Goal: Task Accomplishment & Management: Use online tool/utility

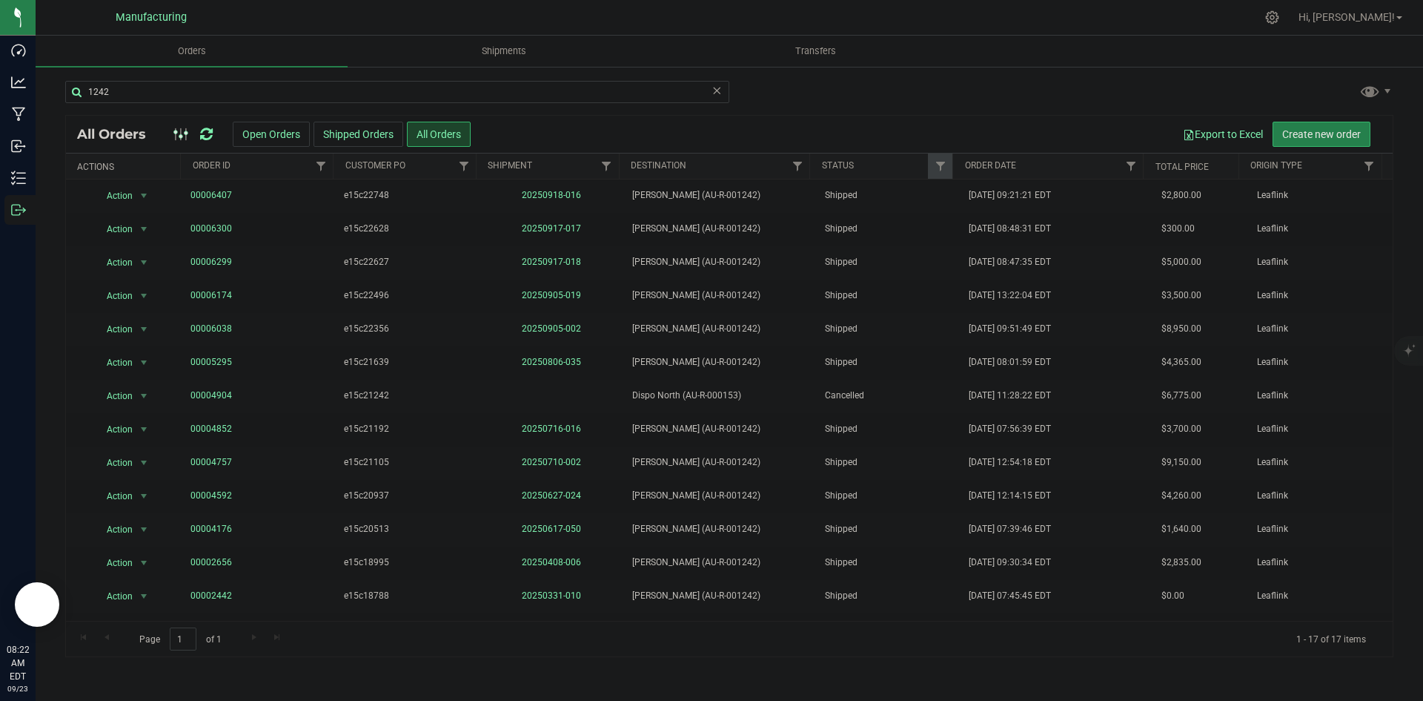
click at [150, 93] on input "1242" at bounding box center [397, 92] width 664 height 22
click at [719, 90] on icon at bounding box center [717, 90] width 10 height 18
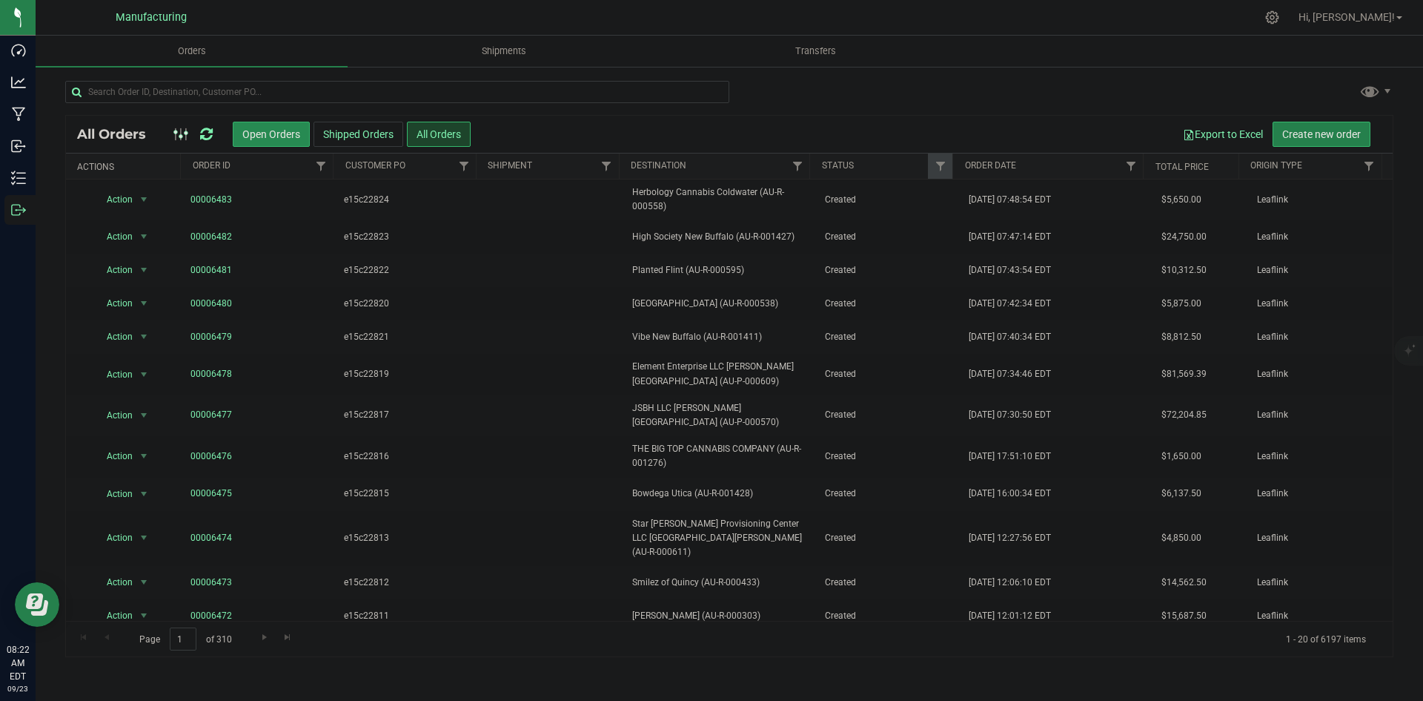
click at [261, 139] on button "Open Orders" at bounding box center [271, 134] width 77 height 25
click at [308, 81] on input "text" at bounding box center [397, 92] width 664 height 22
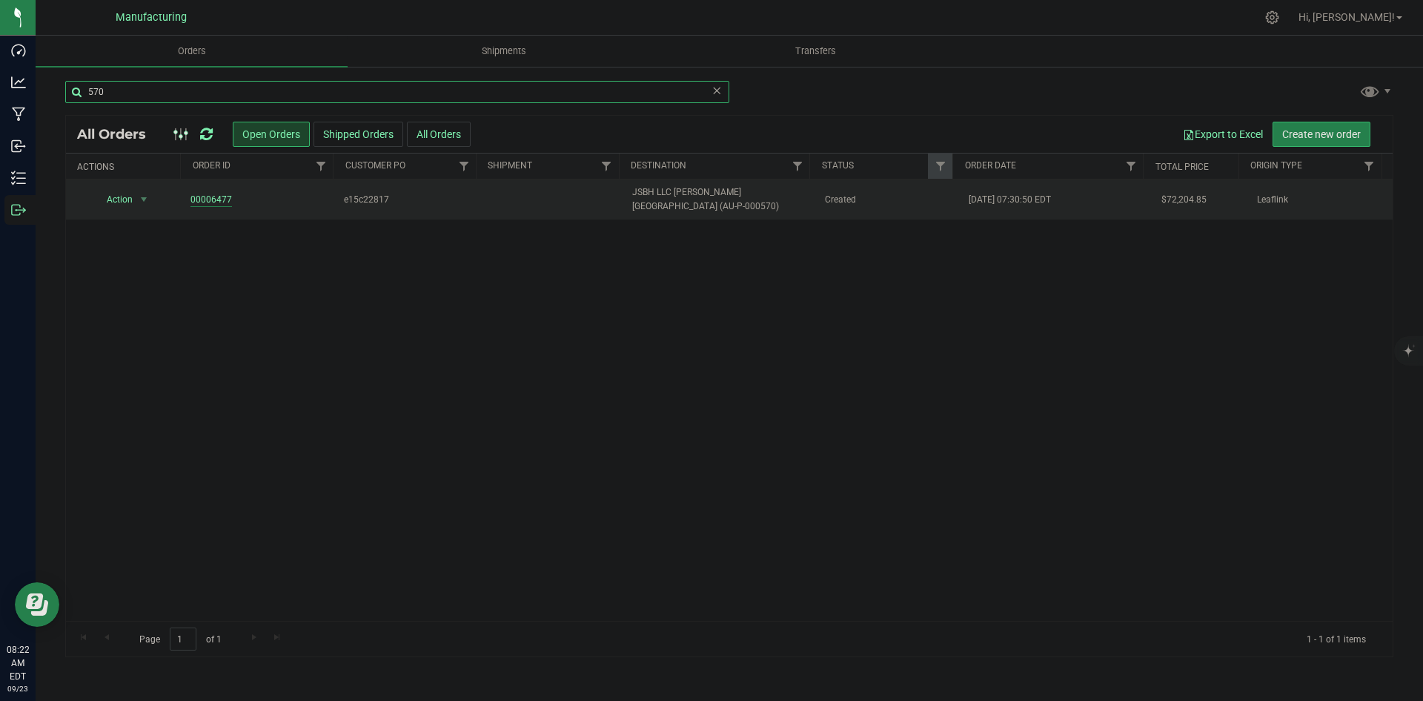
type input "570"
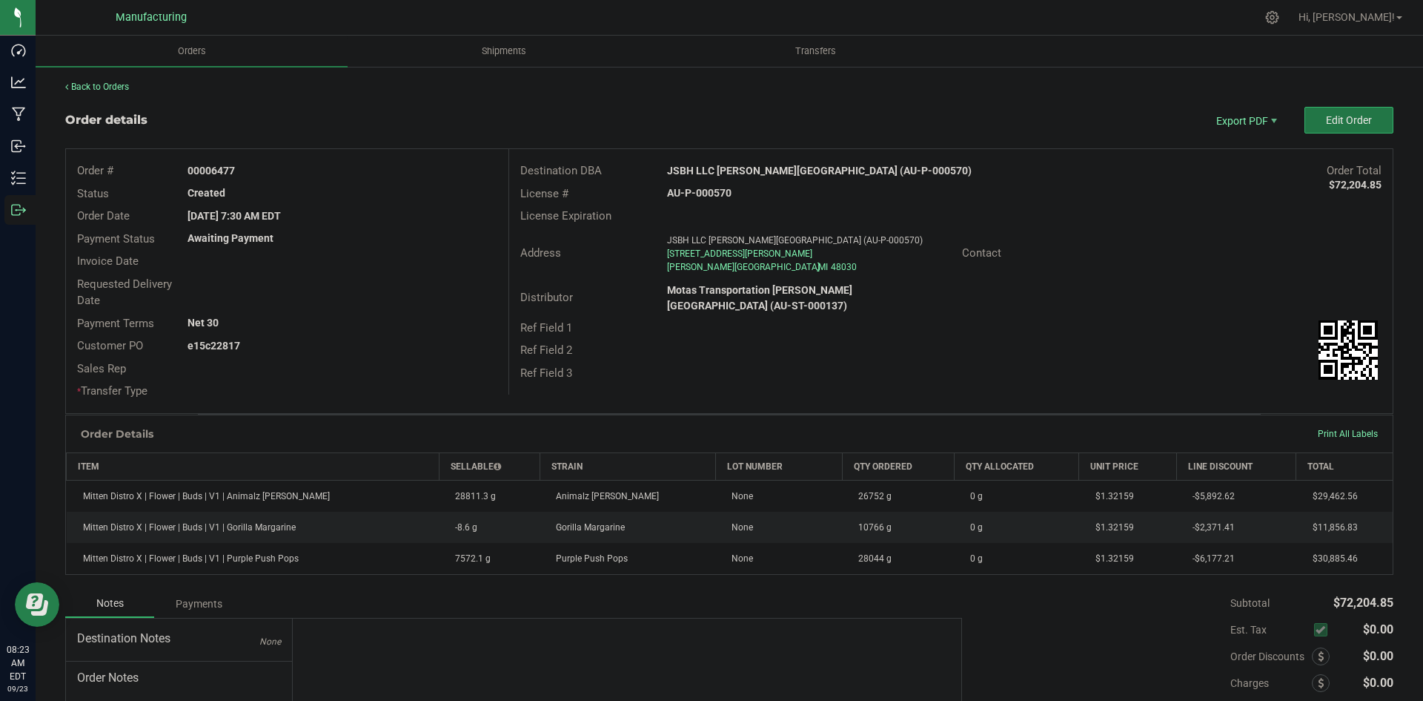
click at [1326, 125] on span "Edit Order" at bounding box center [1349, 120] width 46 height 12
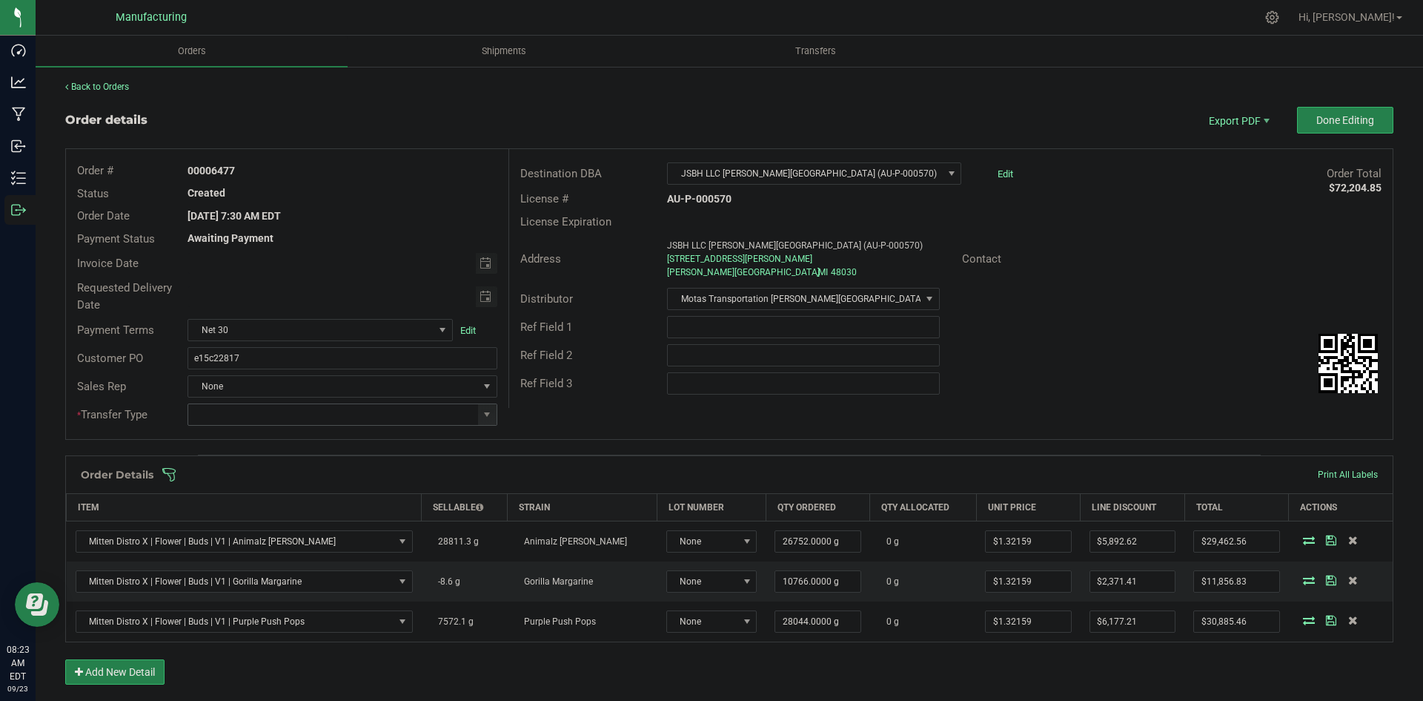
click at [478, 416] on span at bounding box center [487, 414] width 19 height 21
click at [256, 540] on li "Wholesale Transfer" at bounding box center [340, 538] width 305 height 25
type input "Wholesale Transfer"
click at [632, 410] on div "Order # 00006477 Status Created Order Date Sep 23, 2025 7:30 AM EDT Payment Sta…" at bounding box center [729, 294] width 1327 height 290
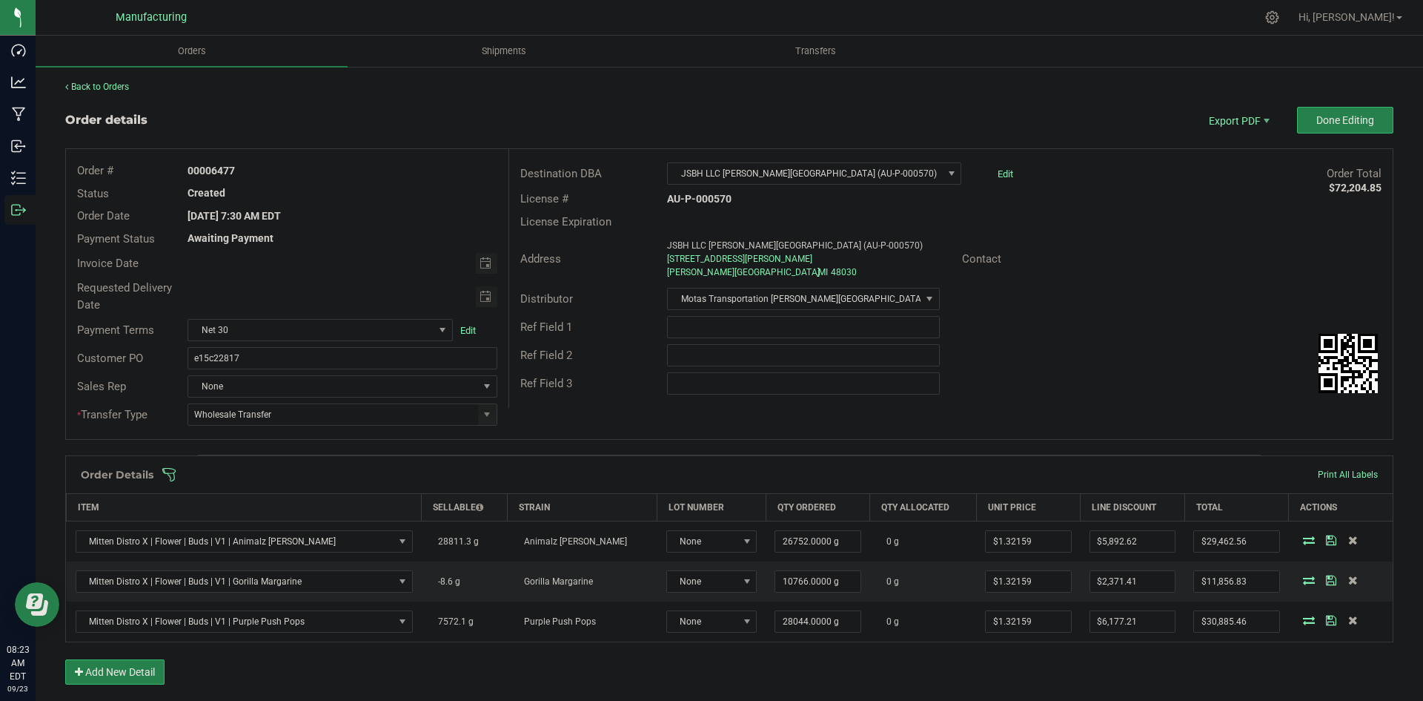
click at [636, 472] on span at bounding box center [826, 474] width 1328 height 15
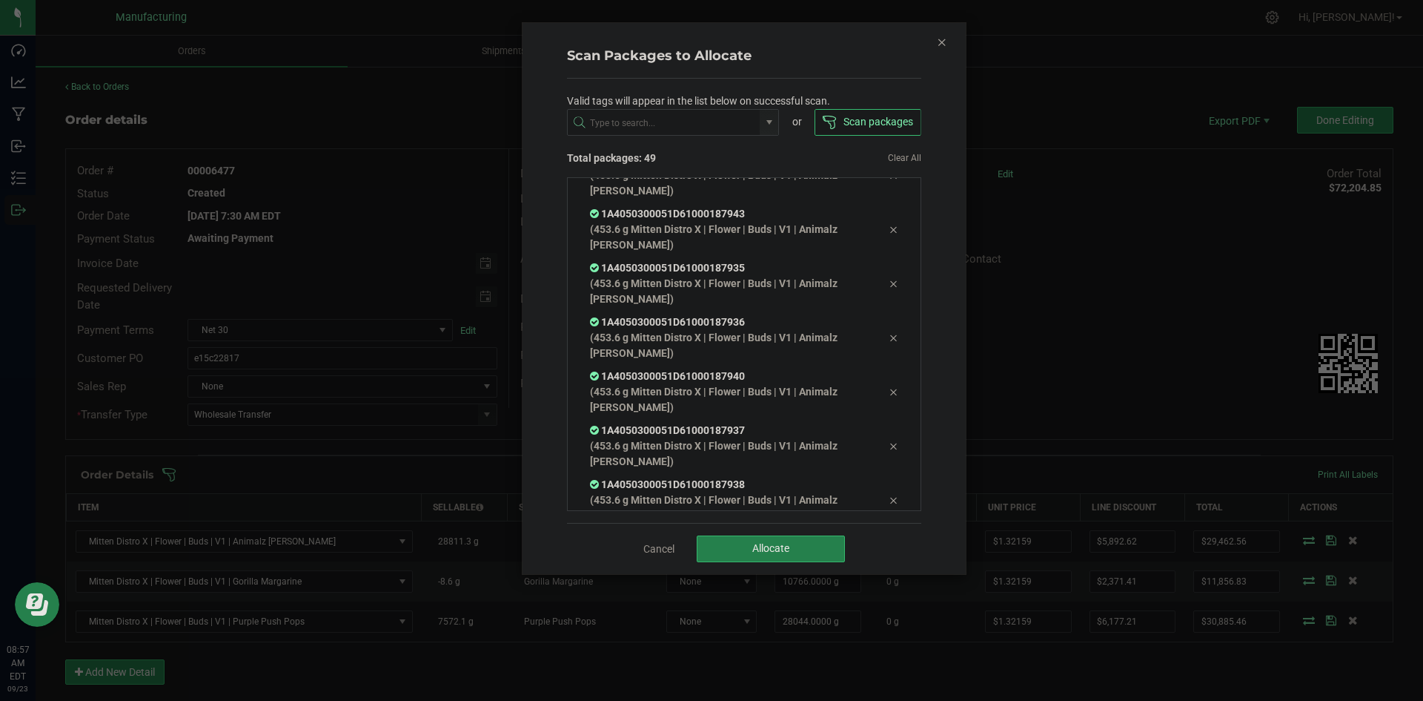
scroll to position [2357, 0]
click at [769, 549] on span "Allocate" at bounding box center [770, 548] width 37 height 12
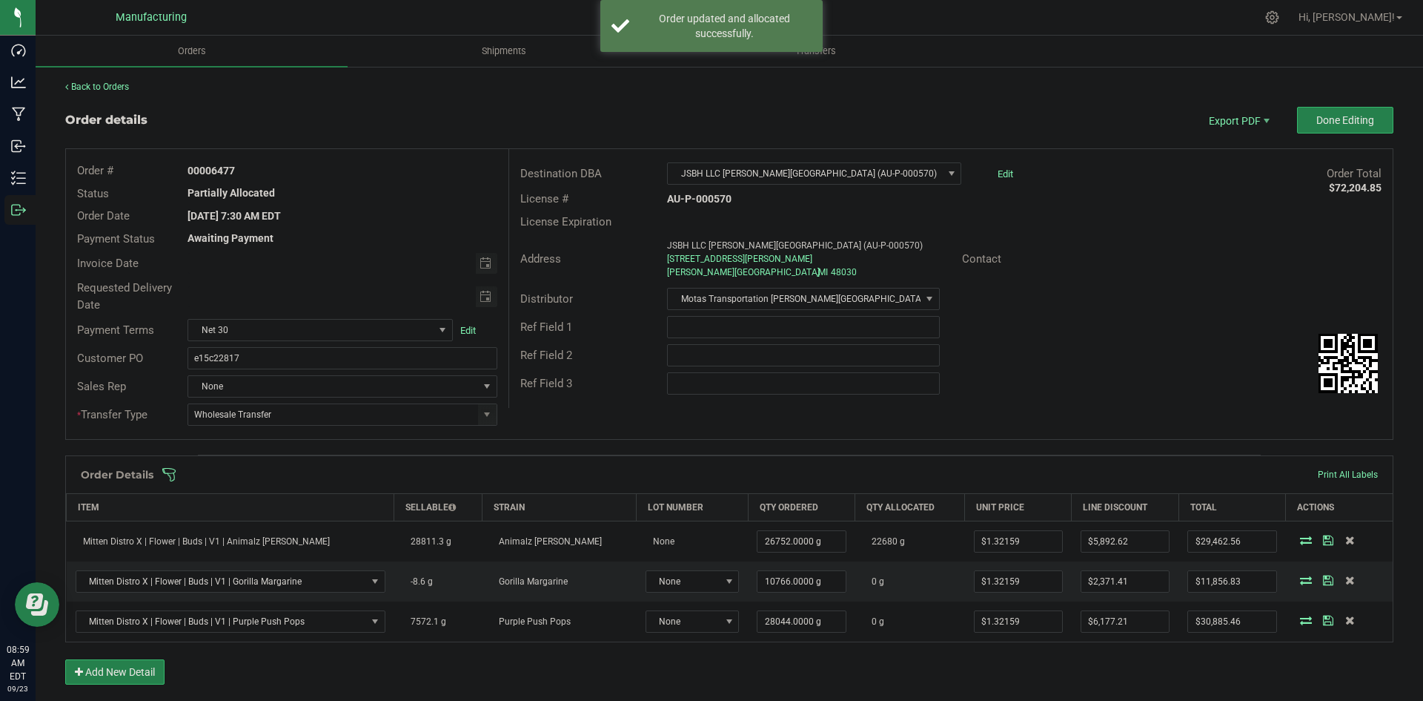
click at [882, 474] on span at bounding box center [826, 474] width 1328 height 15
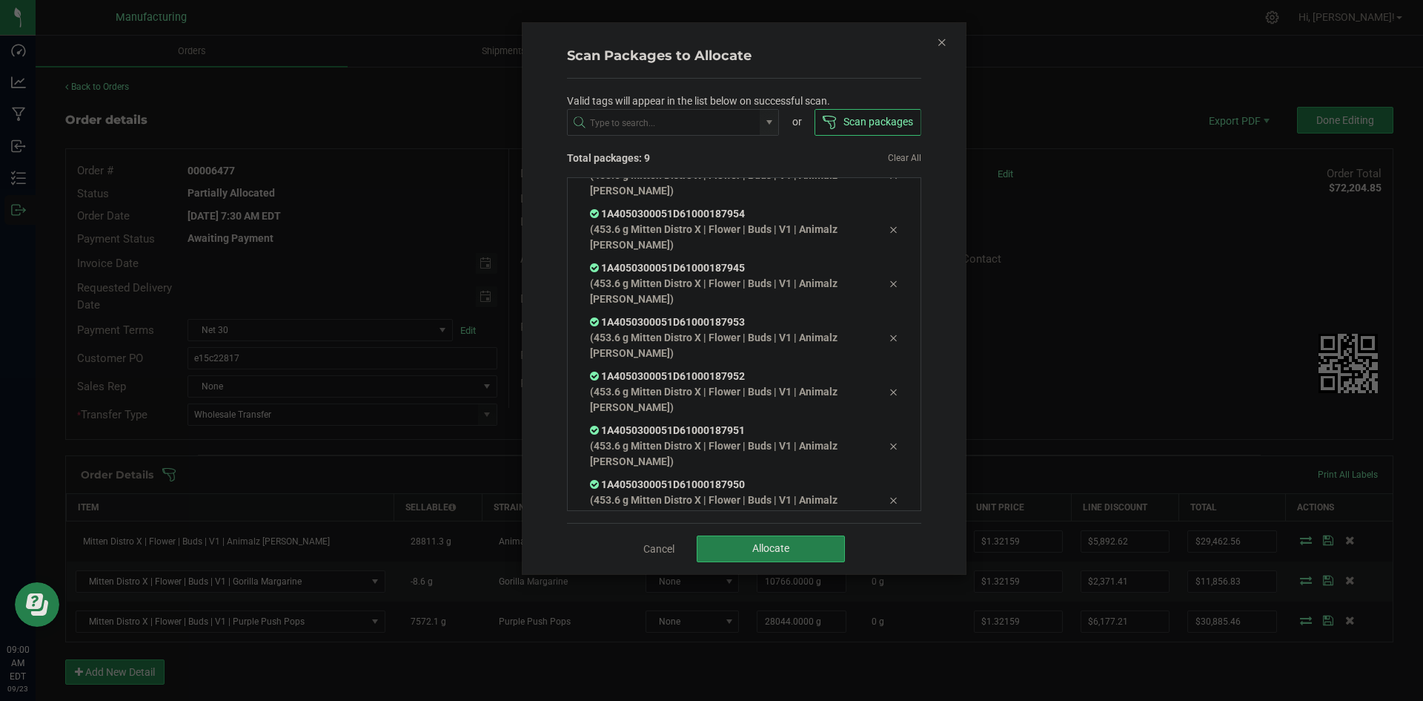
scroll to position [138, 0]
click at [758, 548] on span "Allocate" at bounding box center [770, 548] width 37 height 12
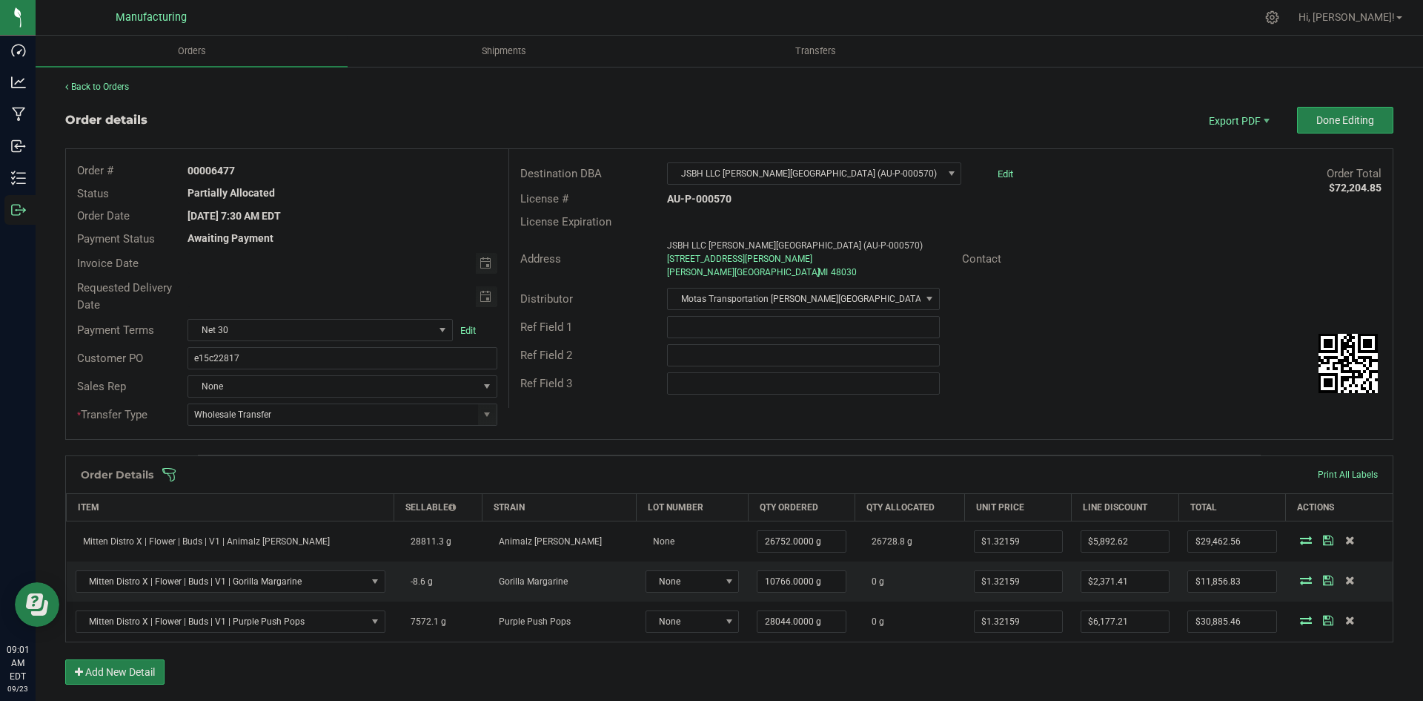
click at [1136, 426] on div "Order # 00006477 Status Partially Allocated Order Date Sep 23, 2025 7:30 AM EDT…" at bounding box center [729, 294] width 1327 height 290
click at [1136, 484] on div "Order Details Print All Labels" at bounding box center [729, 474] width 1327 height 37
click at [1142, 476] on span at bounding box center [826, 474] width 1328 height 15
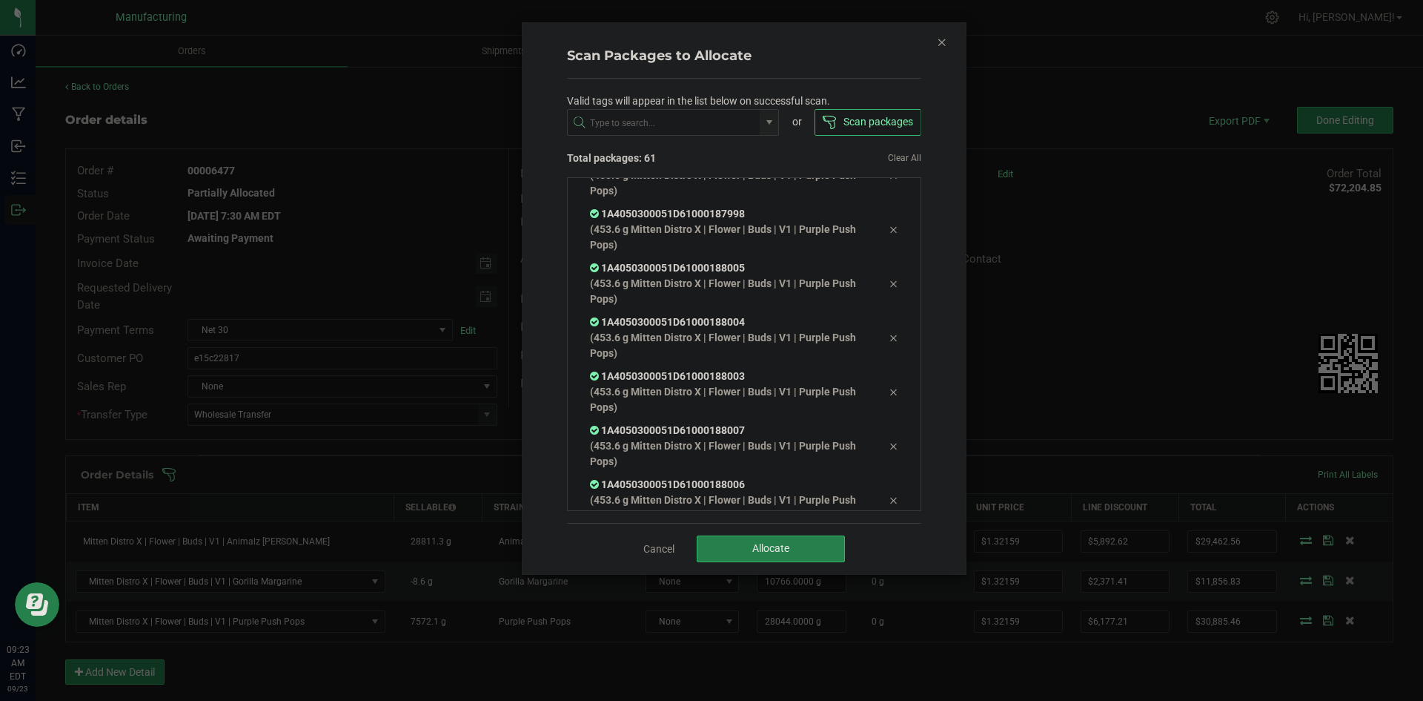
scroll to position [3006, 0]
click at [807, 543] on button "Allocate" at bounding box center [771, 548] width 148 height 27
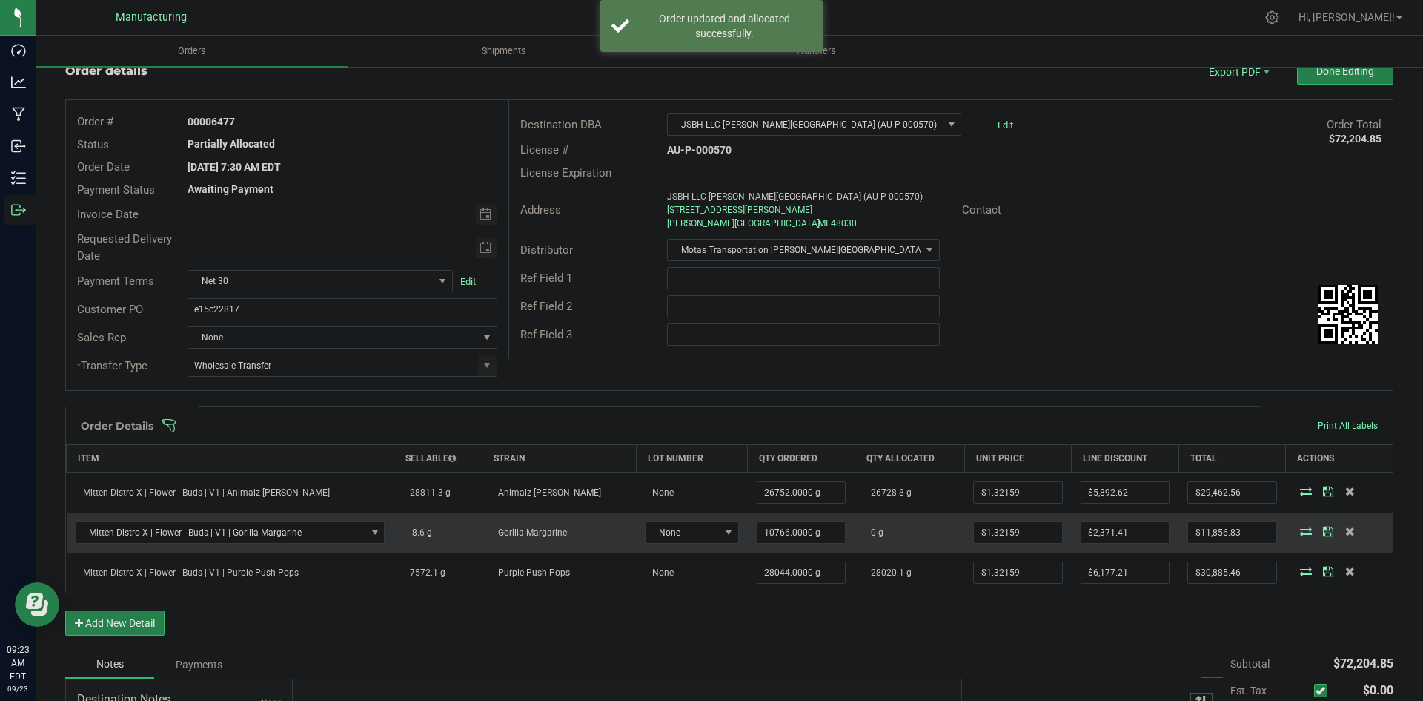
scroll to position [74, 0]
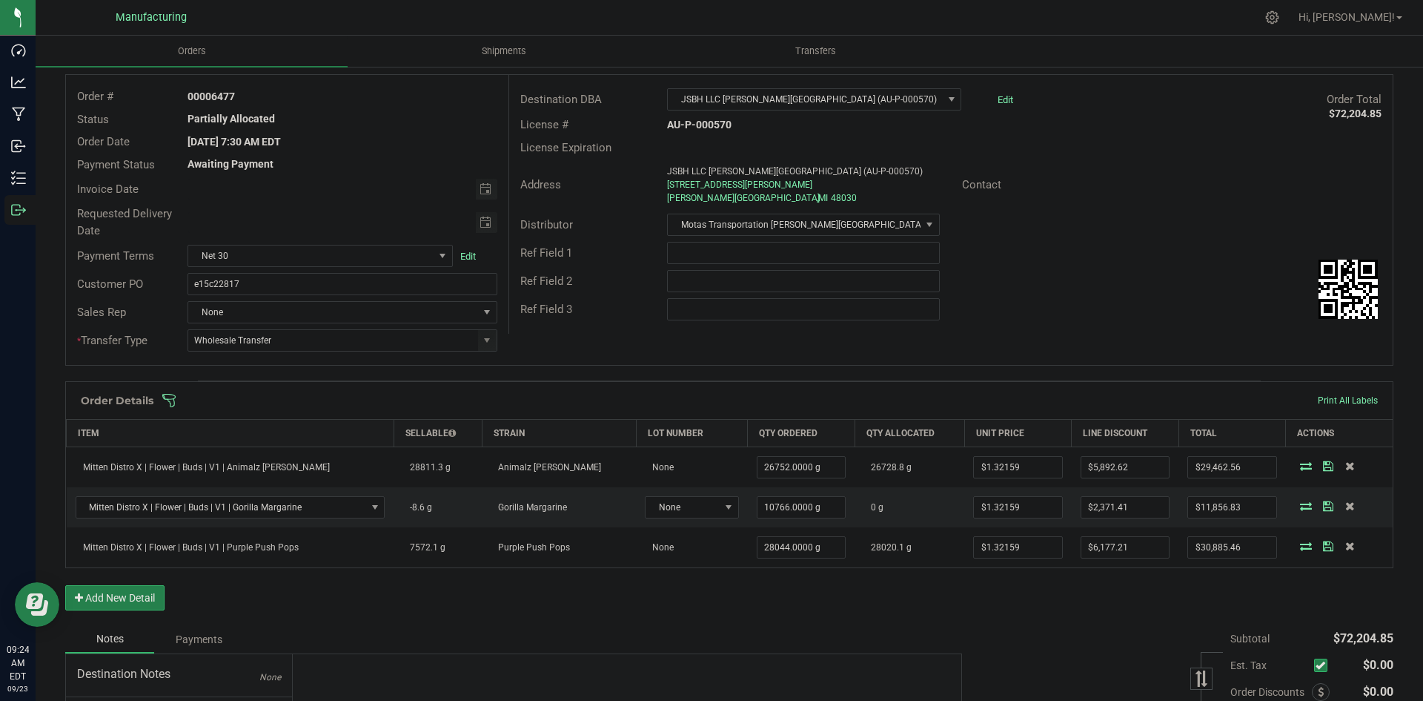
click at [951, 404] on span at bounding box center [826, 400] width 1328 height 15
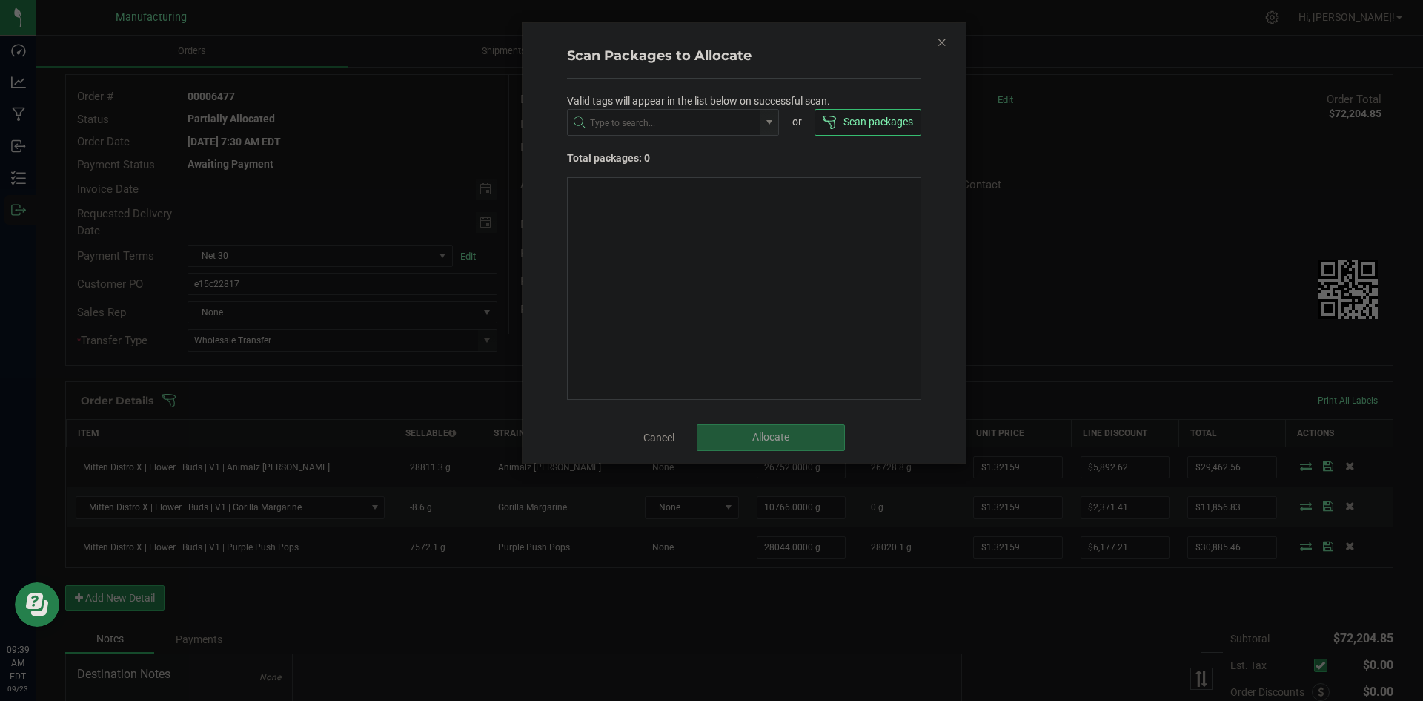
click at [944, 46] on icon "Close" at bounding box center [942, 42] width 10 height 18
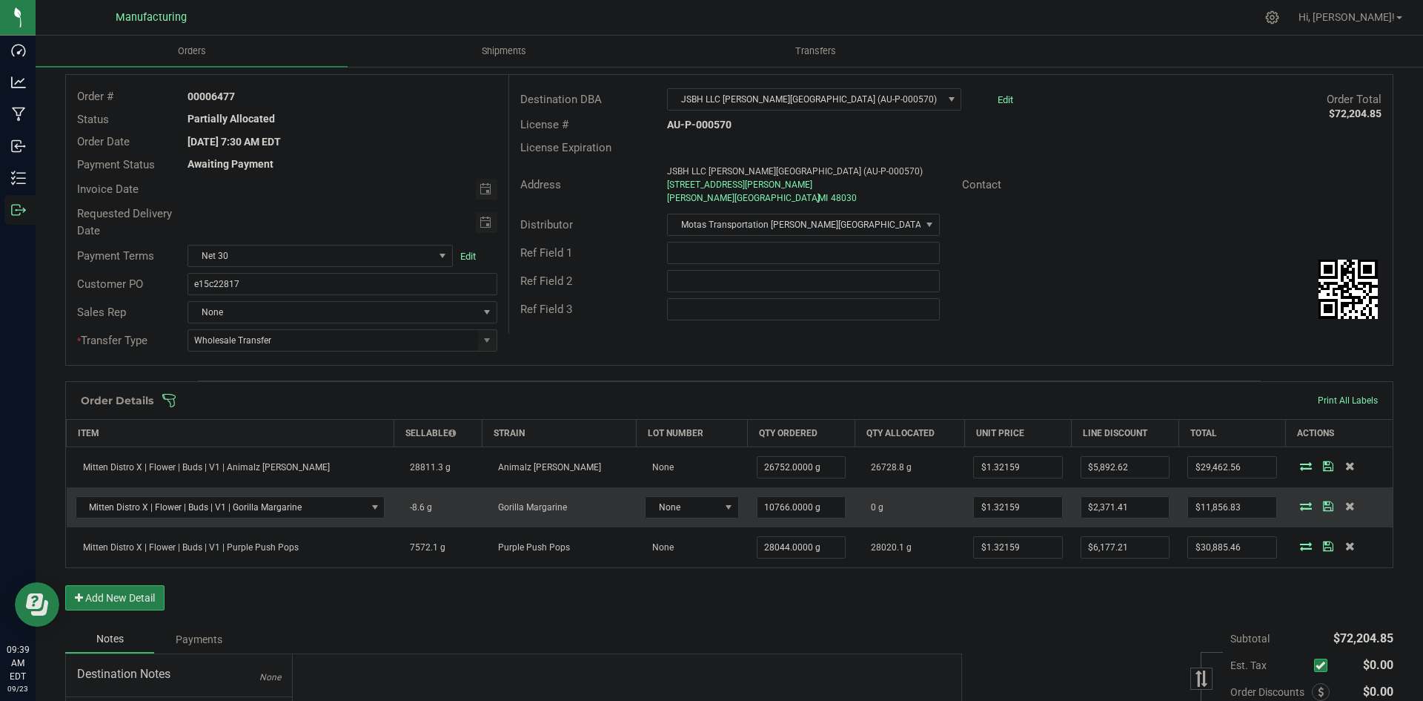
drag, startPoint x: 708, startPoint y: 483, endPoint x: 709, endPoint y: 492, distance: 9.7
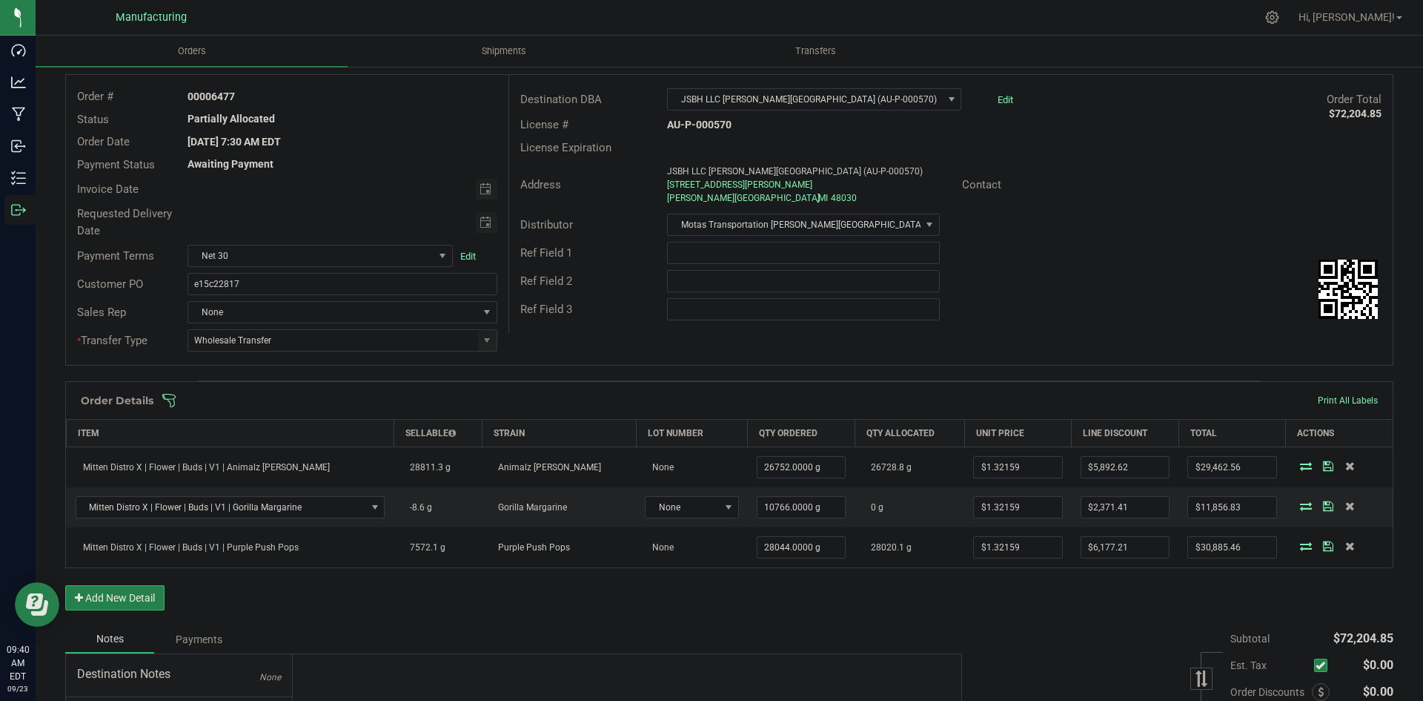
drag, startPoint x: 709, startPoint y: 492, endPoint x: 1059, endPoint y: 219, distance: 444.2
click at [1062, 219] on div "Distributor Motas Transportation Hazel Park (AU-ST-000137)" at bounding box center [951, 225] width 884 height 28
click at [876, 398] on span at bounding box center [826, 400] width 1328 height 15
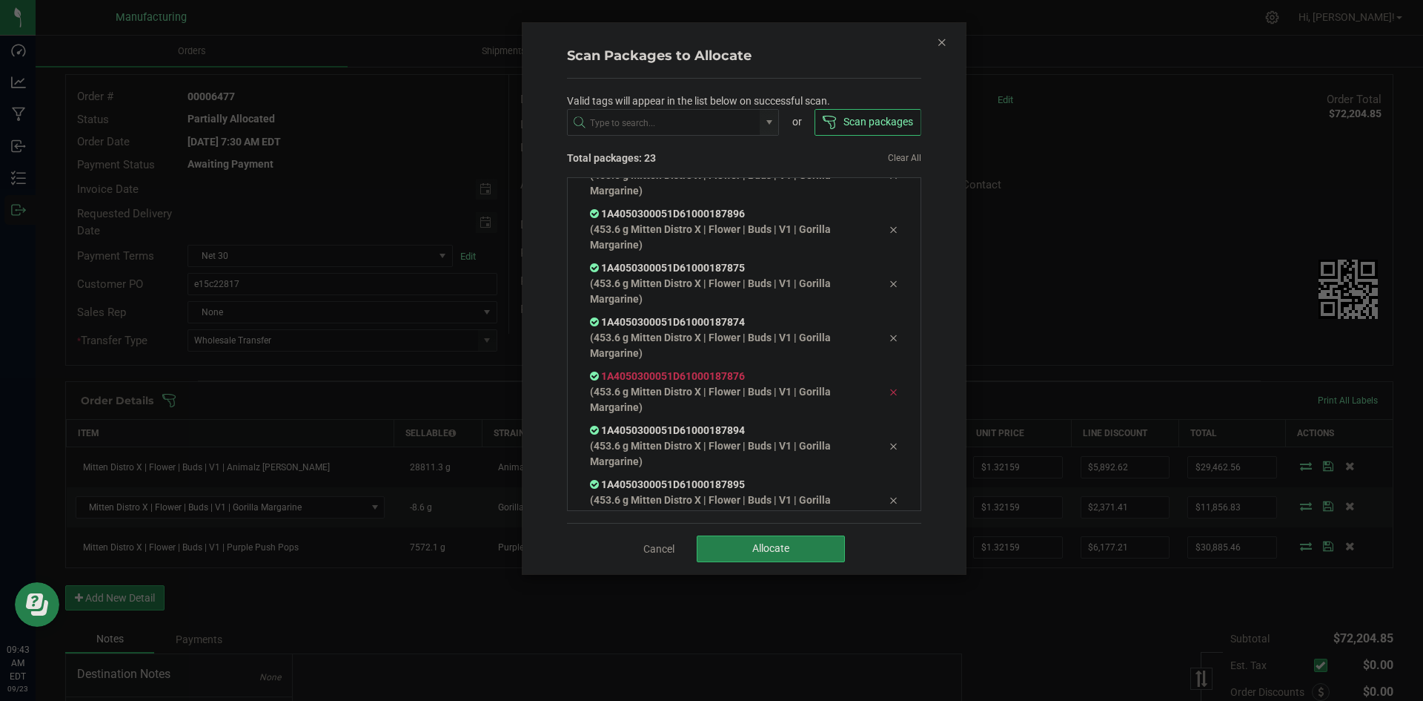
scroll to position [950, 0]
click at [778, 540] on button "Allocate" at bounding box center [771, 548] width 148 height 27
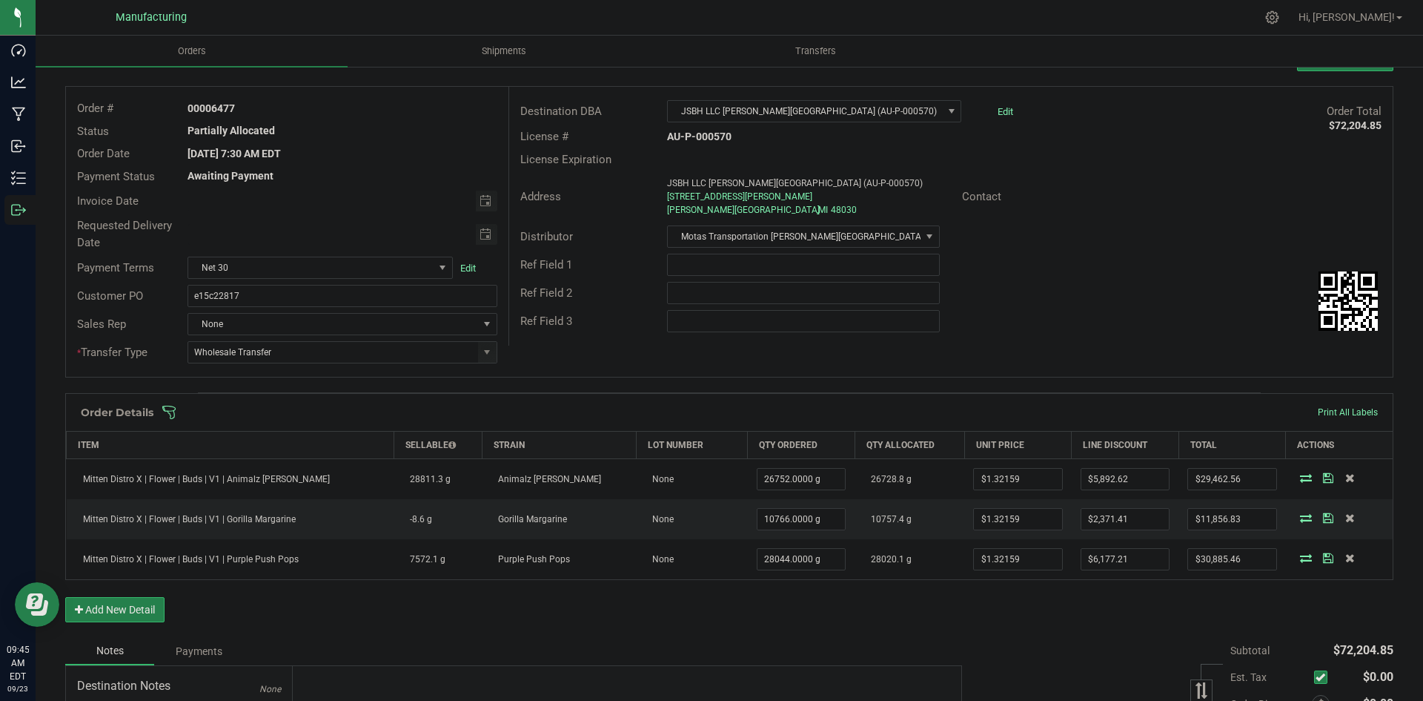
scroll to position [148, 0]
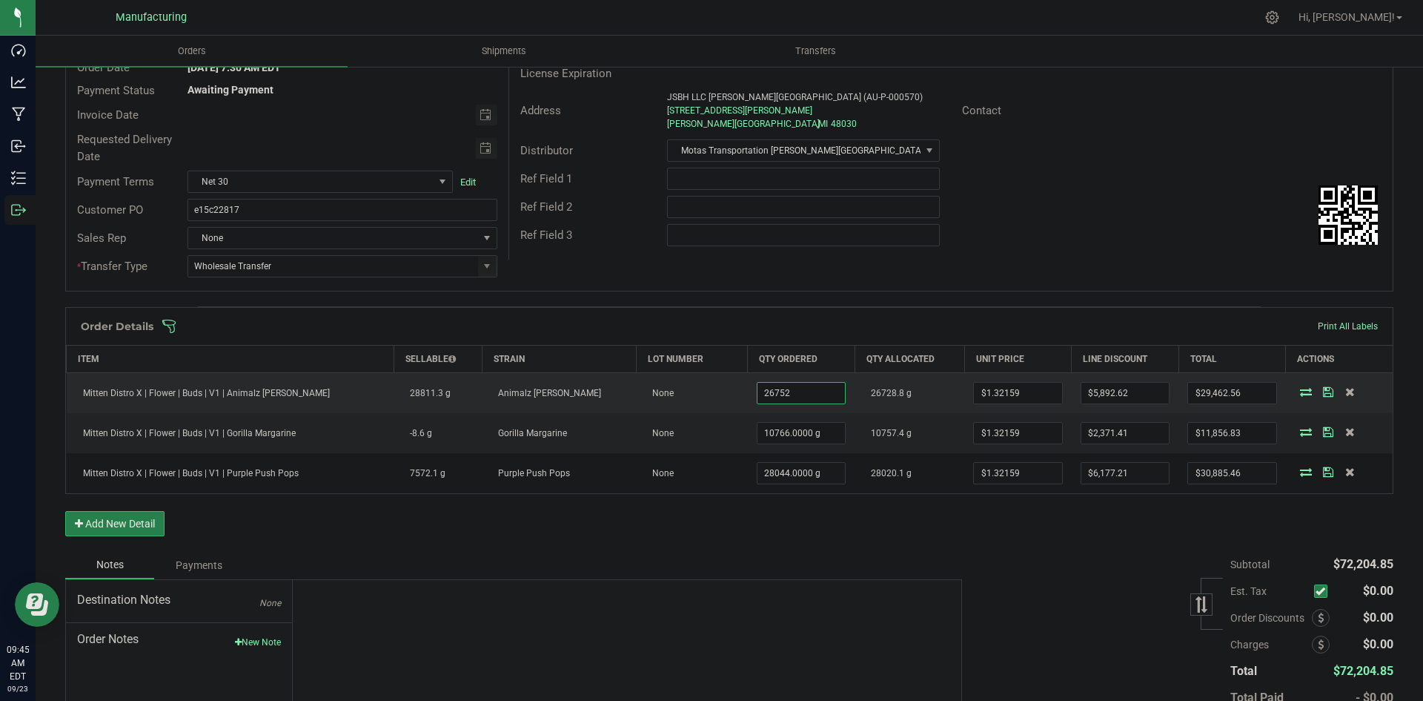
click at [788, 403] on input "26752" at bounding box center [801, 393] width 87 height 21
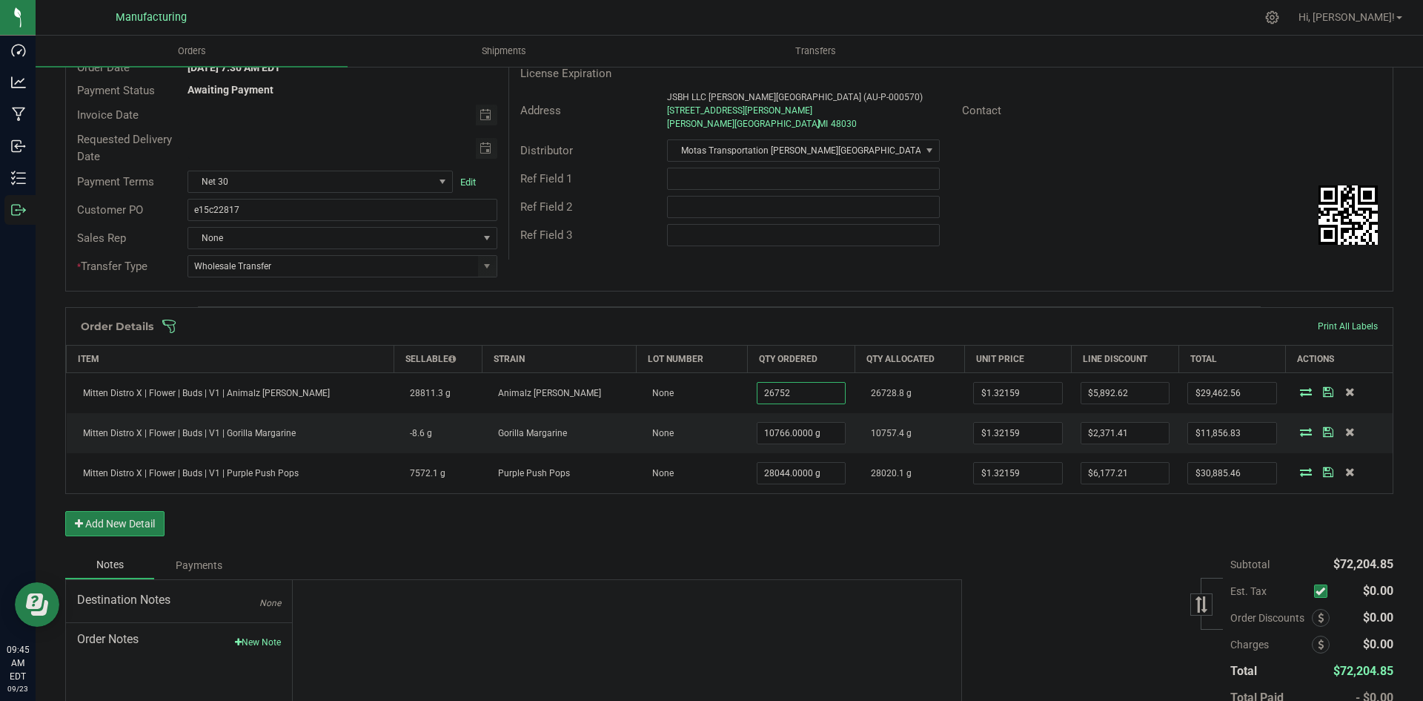
type input "26752.0000 g"
click at [1090, 242] on div "Ref Field 3" at bounding box center [951, 235] width 884 height 28
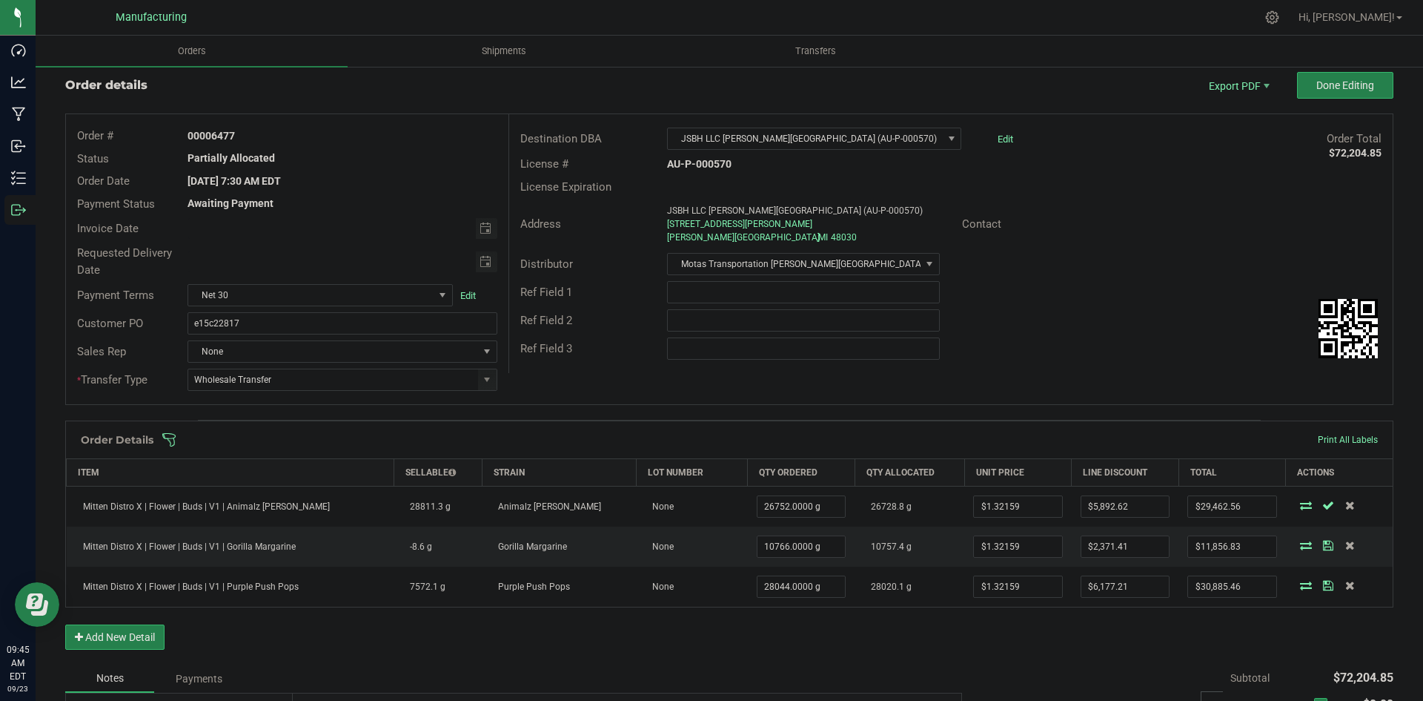
scroll to position [0, 0]
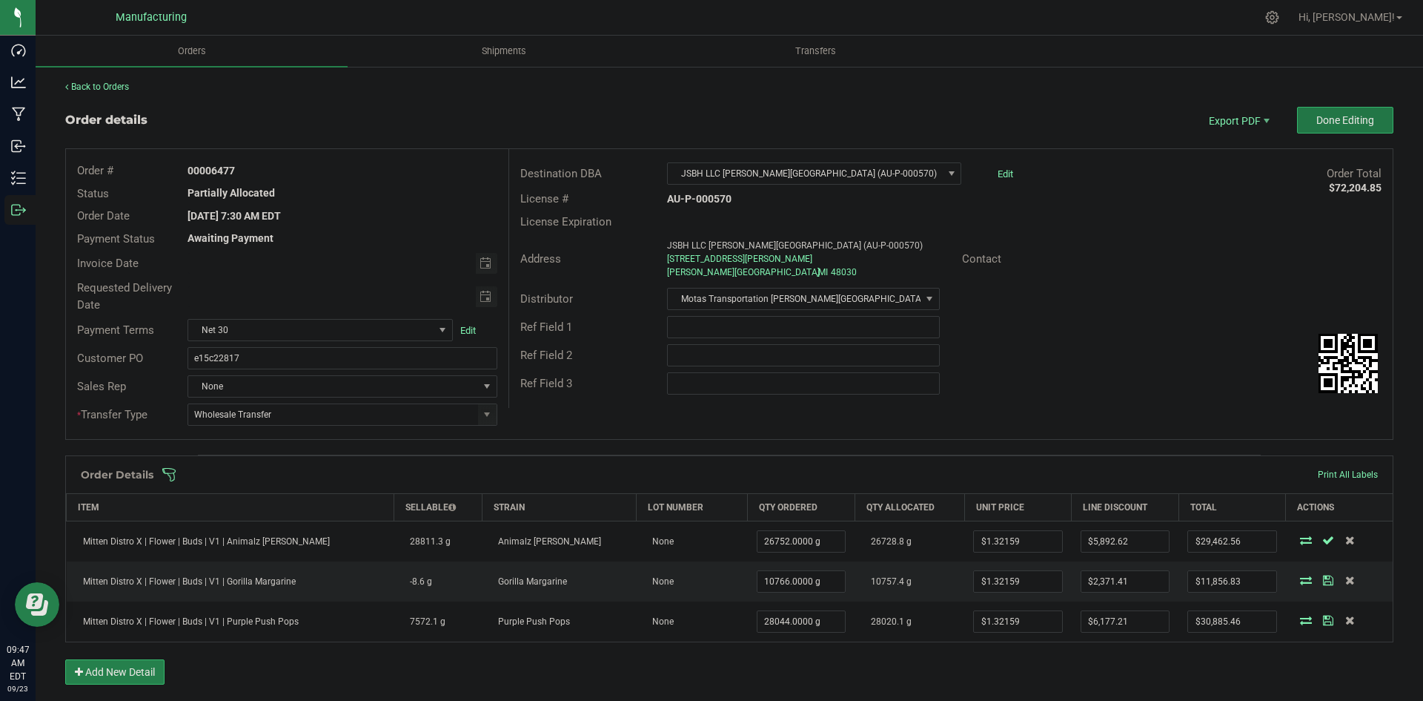
click at [1313, 130] on button "Done Editing" at bounding box center [1345, 120] width 96 height 27
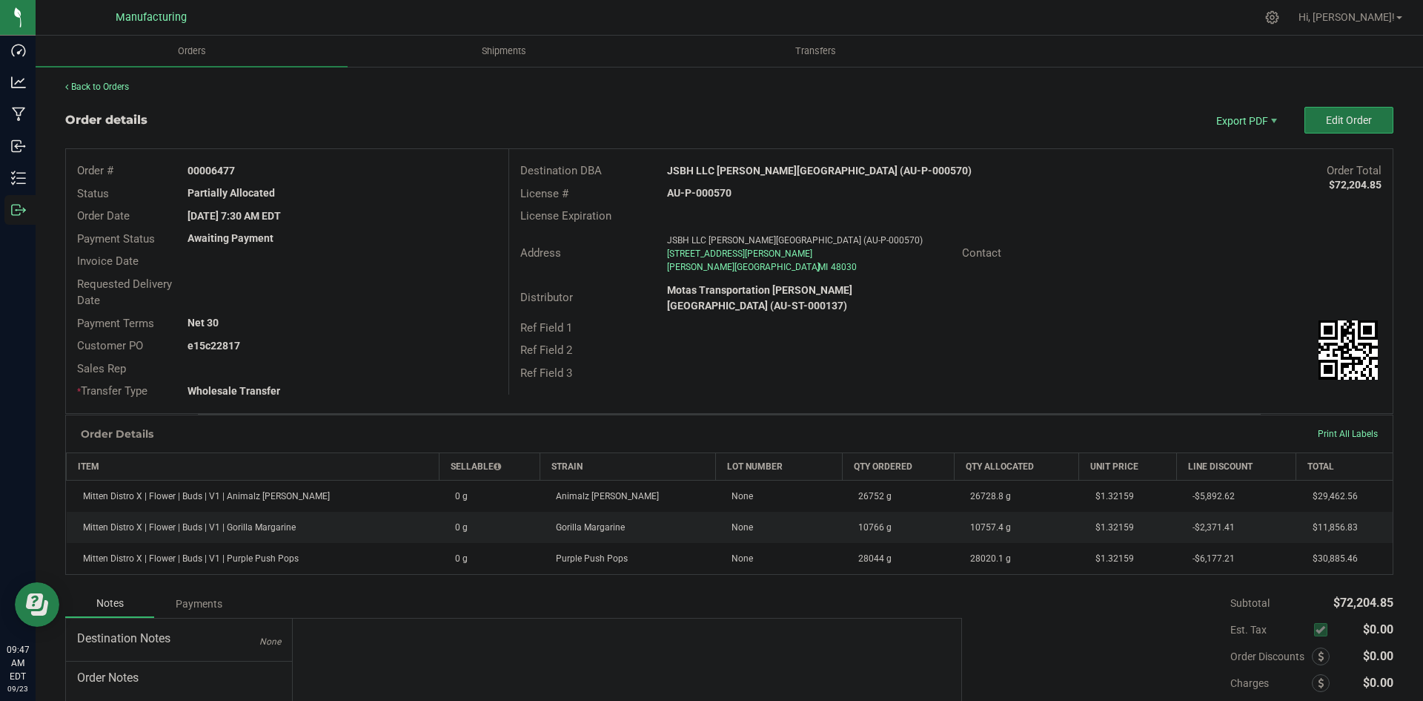
click at [1314, 128] on button "Edit Order" at bounding box center [1349, 120] width 89 height 27
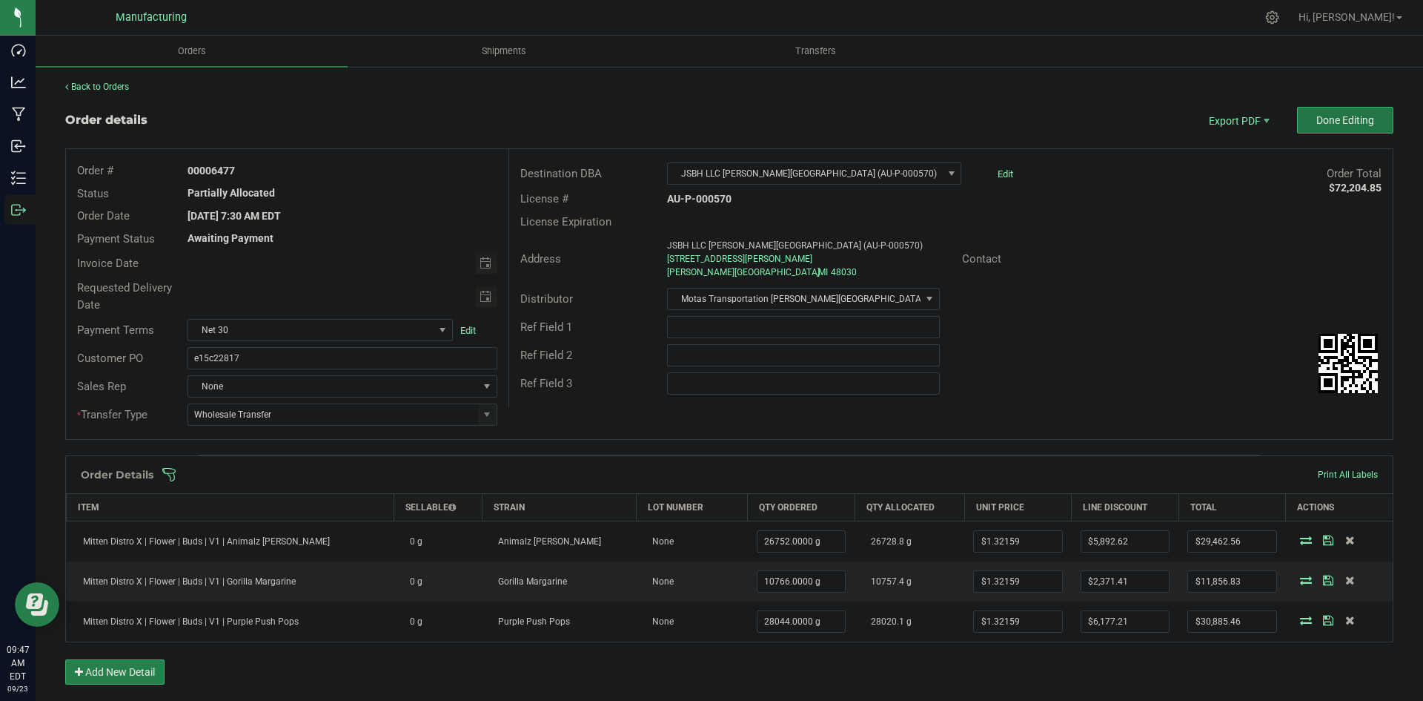
click at [1318, 126] on span "Done Editing" at bounding box center [1346, 120] width 58 height 12
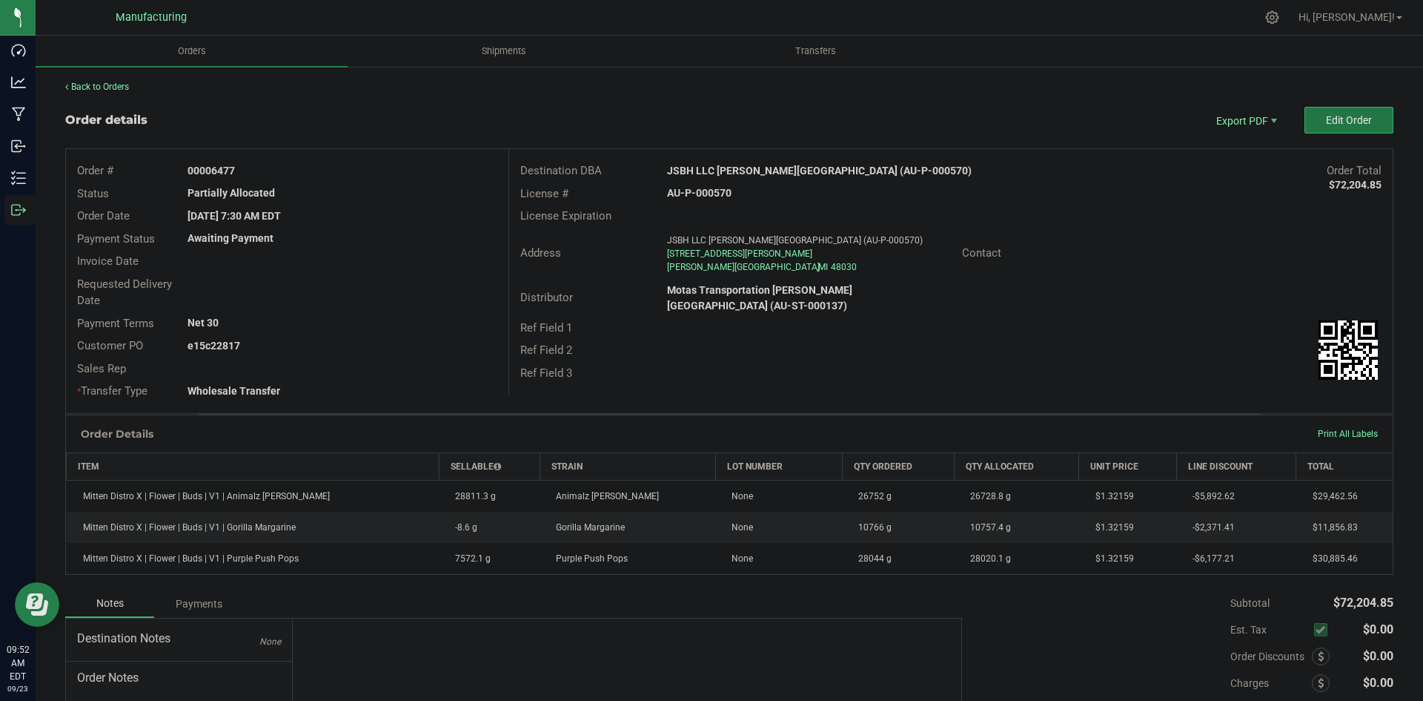
click at [1360, 127] on button "Edit Order" at bounding box center [1349, 120] width 89 height 27
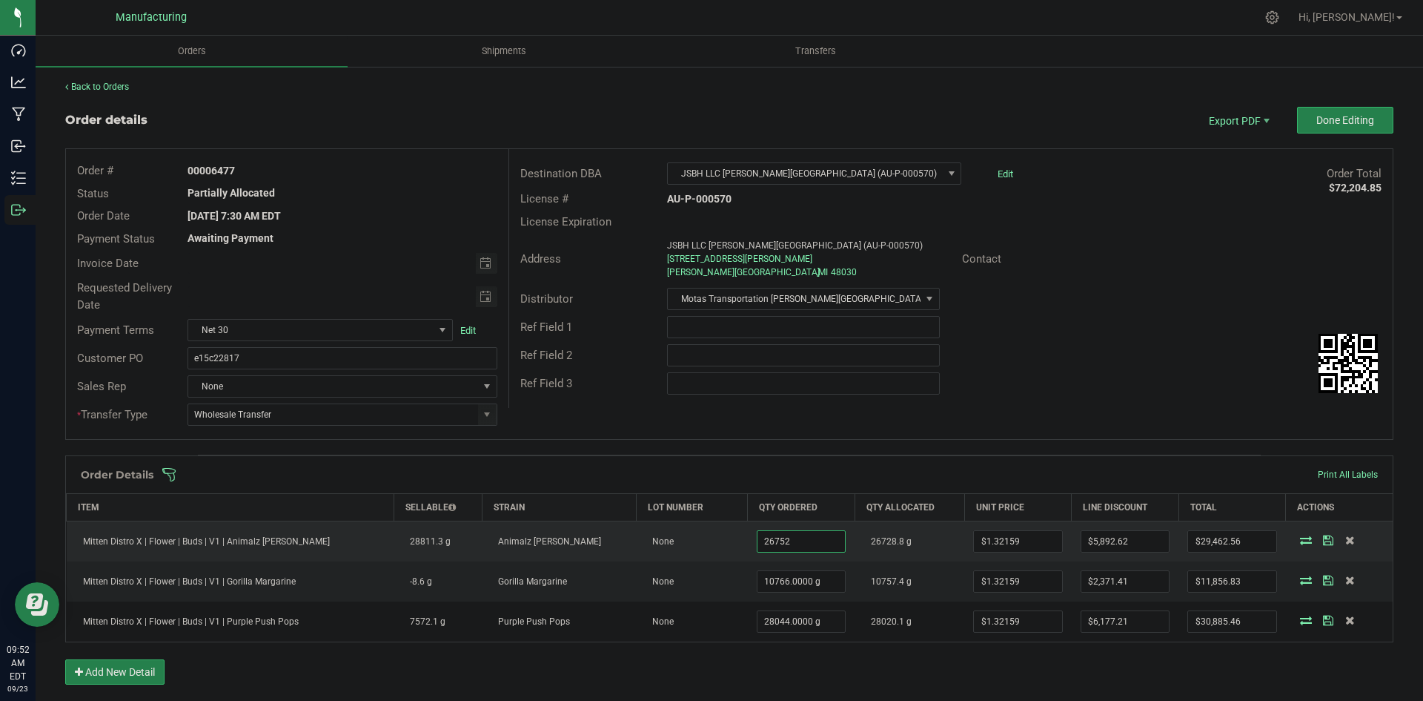
drag, startPoint x: 754, startPoint y: 537, endPoint x: 796, endPoint y: 539, distance: 42.3
click at [666, 538] on outbound-order-line-row "Mitten Distro X | Flower | Buds | V1 | Animalz Limon 28811.3 g Animalz Limon No…" at bounding box center [730, 541] width 1327 height 41
click at [793, 543] on input "26752" at bounding box center [801, 541] width 87 height 21
click at [684, 540] on outbound-order-line-row "Mitten Distro X | Flower | Buds | V1 | Animalz Limon 28811.3 g Animalz Limon No…" at bounding box center [730, 541] width 1327 height 41
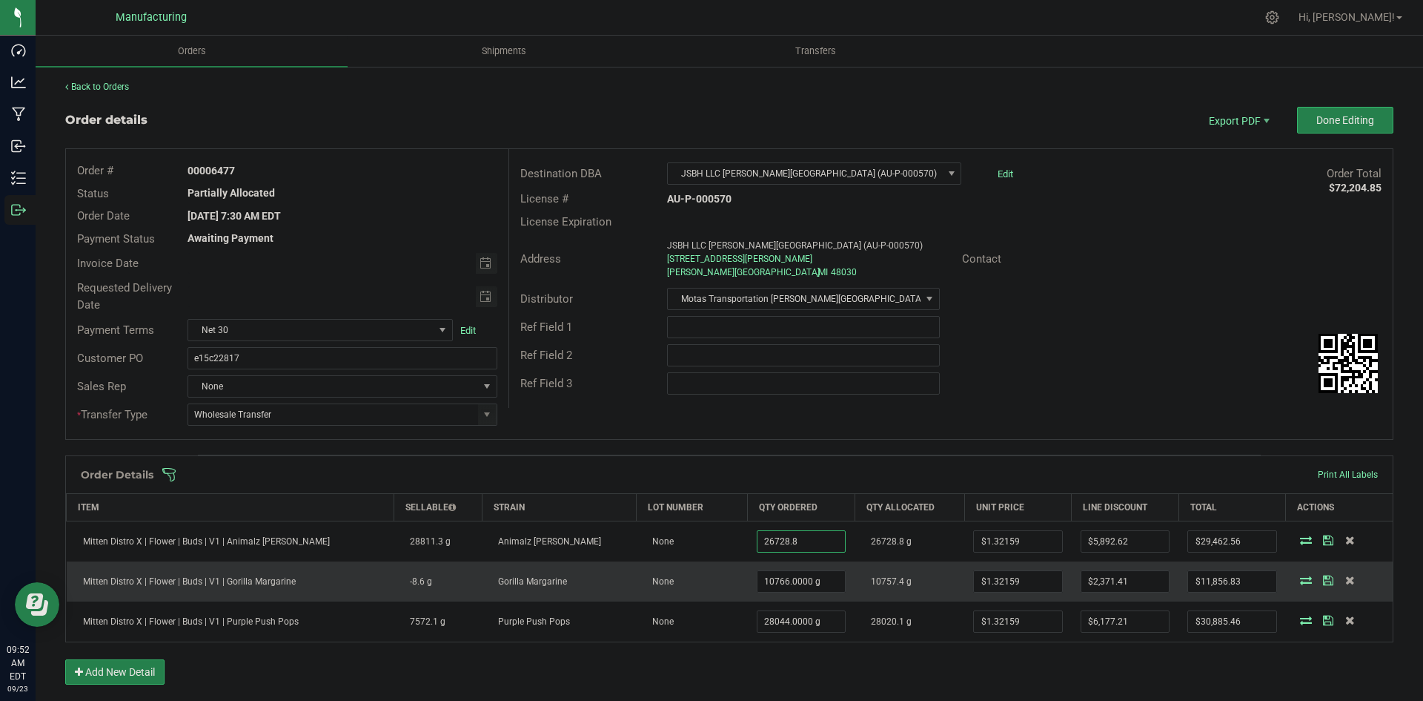
type input "26728.8000 g"
type input "$29,431.89"
drag, startPoint x: 795, startPoint y: 586, endPoint x: 666, endPoint y: 593, distance: 128.5
click at [758, 590] on input "10766" at bounding box center [801, 581] width 87 height 21
drag, startPoint x: 759, startPoint y: 586, endPoint x: 672, endPoint y: 589, distance: 86.8
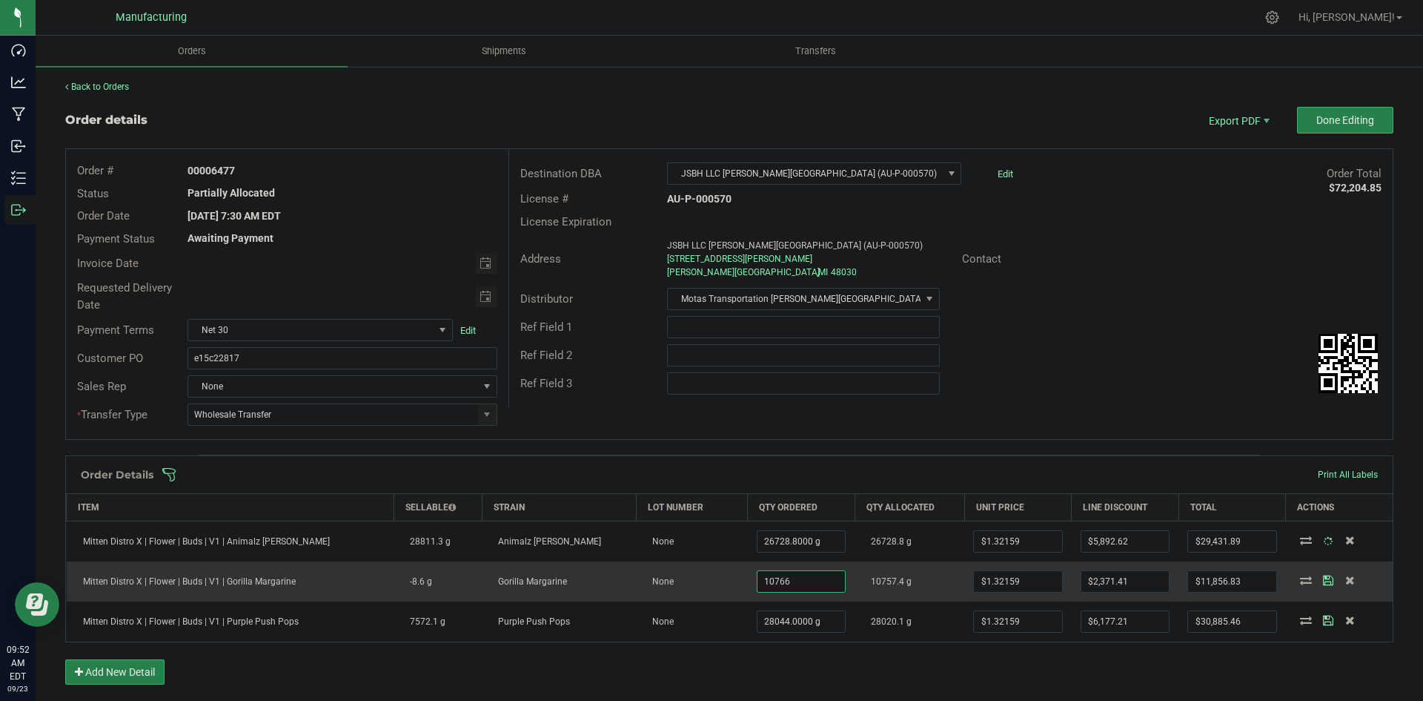
click at [680, 589] on outbound-order-line-row "Mitten Distro X | Flower | Buds | V1 | Gorilla Margarine -8.6 g Gorilla Margari…" at bounding box center [730, 581] width 1327 height 40
type input "10757.0000 g"
type input "$11,844.93"
click at [855, 571] on td "10757.4 g" at bounding box center [910, 581] width 110 height 40
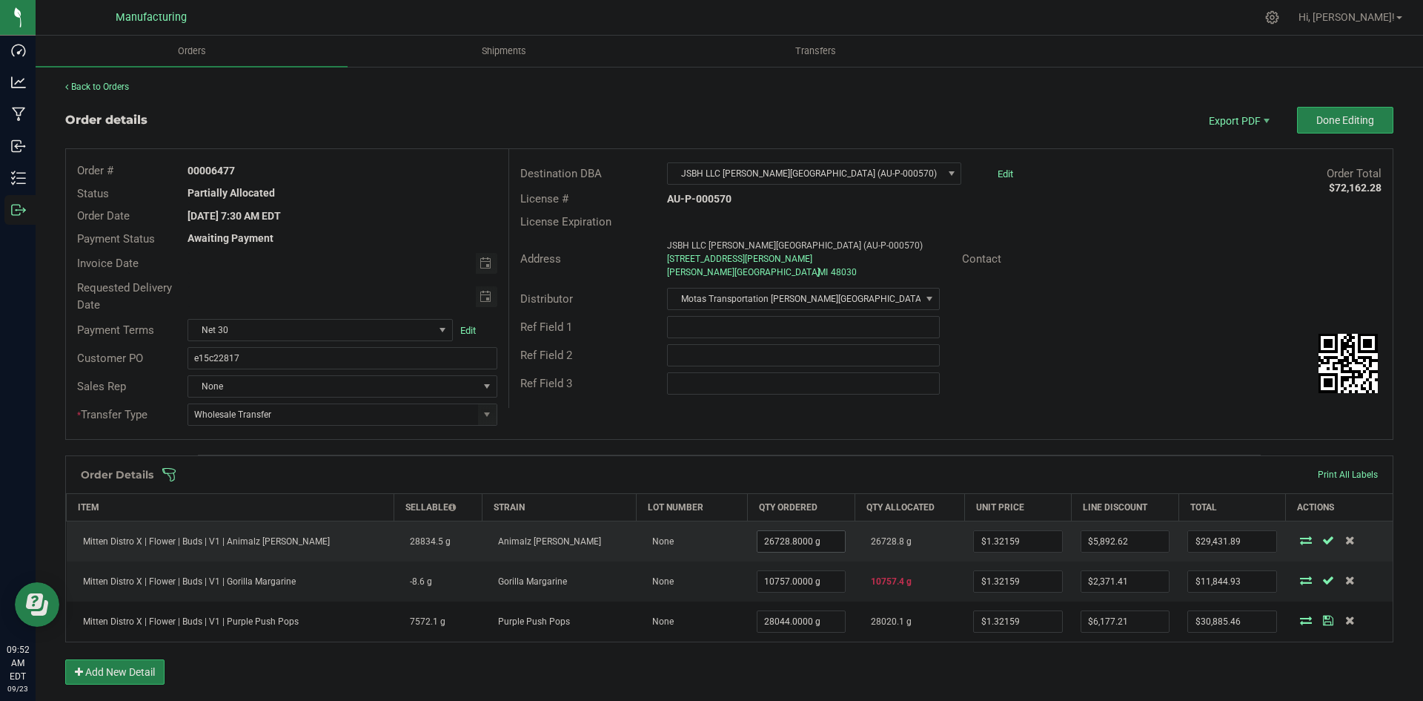
type input "26728.8"
click at [776, 538] on input "26728.8" at bounding box center [801, 541] width 87 height 21
drag, startPoint x: 758, startPoint y: 543, endPoint x: 718, endPoint y: 544, distance: 39.3
click at [758, 544] on input "2" at bounding box center [801, 541] width 87 height 21
drag, startPoint x: 726, startPoint y: 540, endPoint x: 701, endPoint y: 541, distance: 25.2
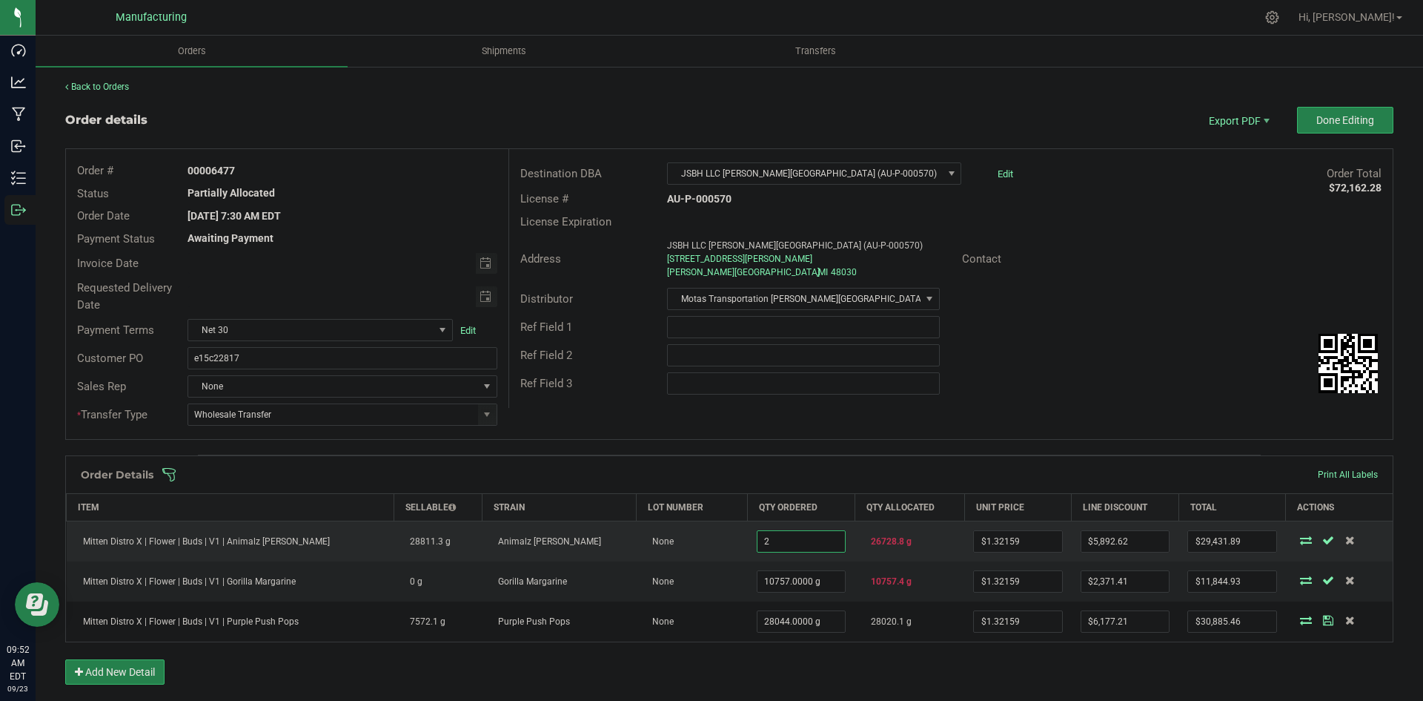
click at [748, 541] on td "2" at bounding box center [801, 541] width 107 height 41
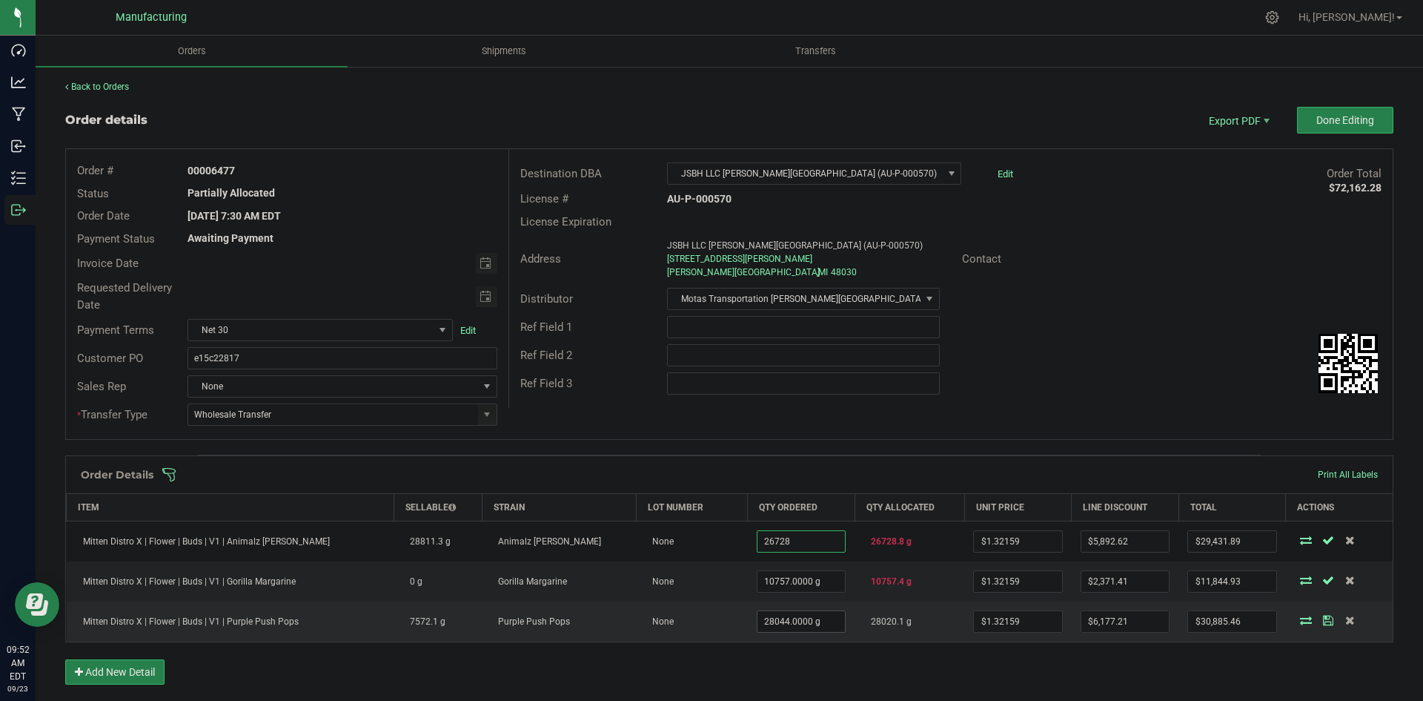
type input "26728"
type input "28044"
type input "26728.0000 g"
type input "$29,430.84"
click at [794, 619] on input "28044" at bounding box center [801, 621] width 87 height 21
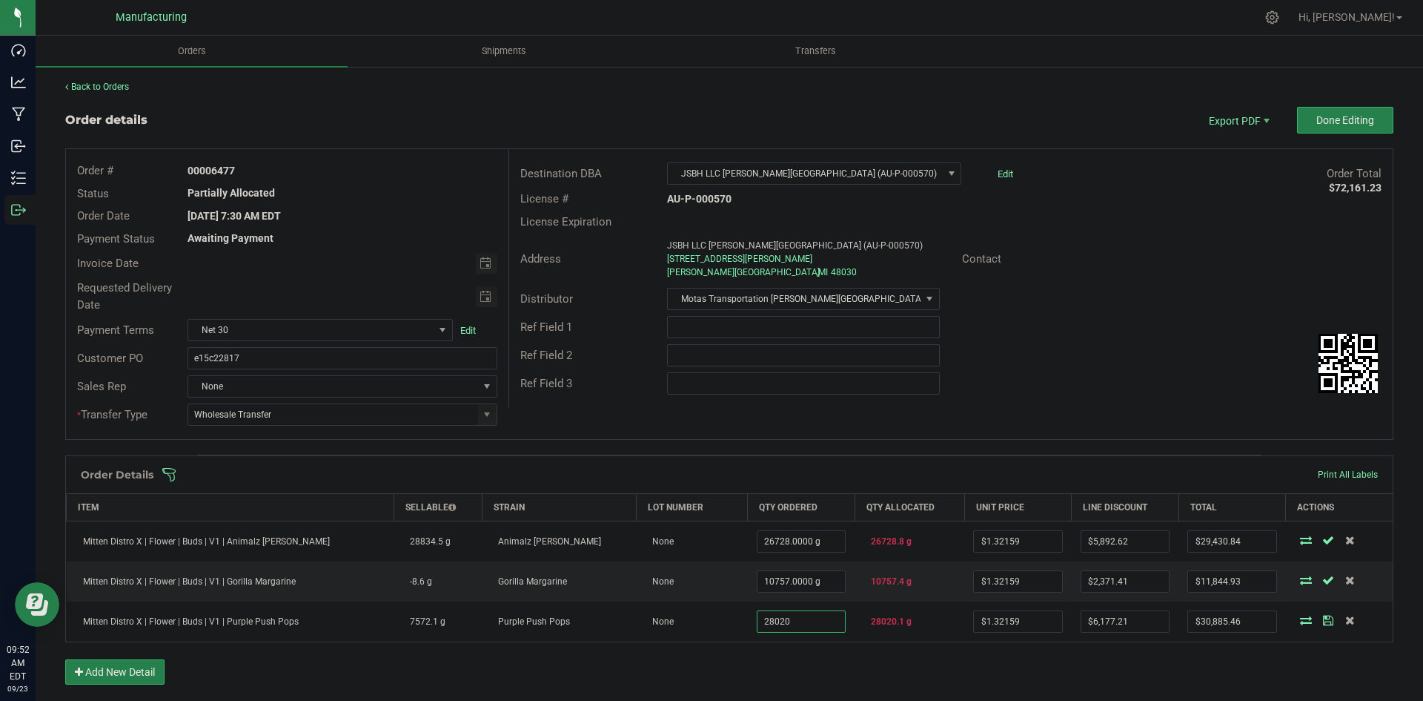
type input "28020.0000 g"
type input "$30,853.74"
click at [789, 666] on div "Order Details Print All Labels Item Sellable Strain Lot Number Qty Ordered Qty …" at bounding box center [729, 577] width 1328 height 244
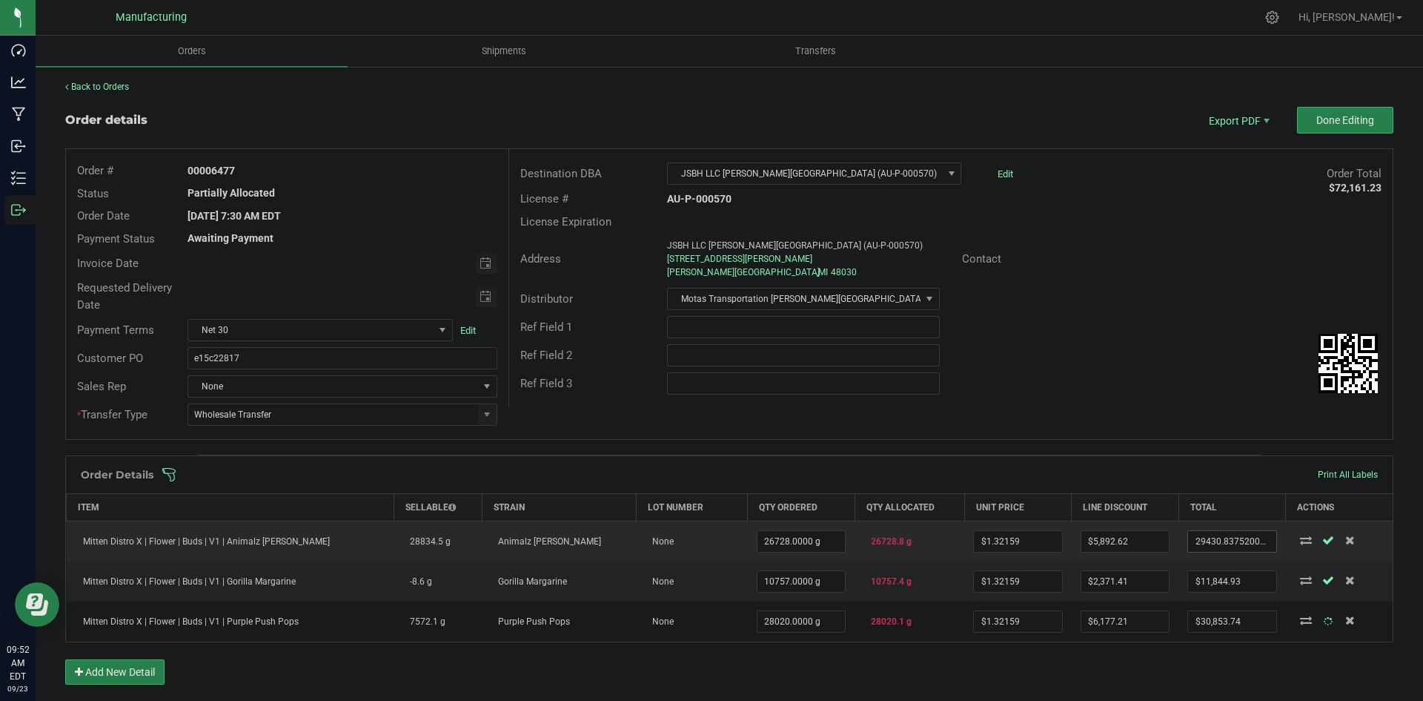
click at [1208, 538] on input "29430.837520000005" at bounding box center [1231, 541] width 87 height 21
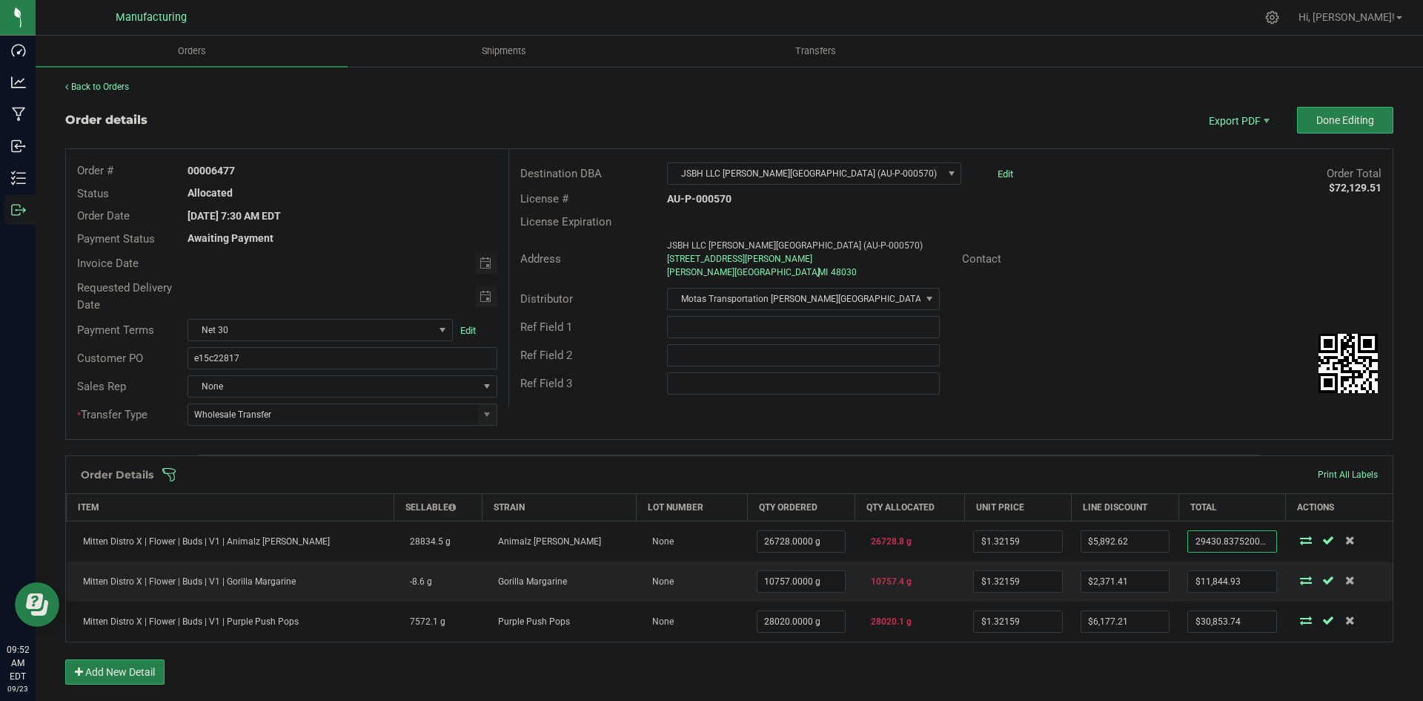
type input "$29,430.84"
click at [1197, 381] on div "Ref Field 3" at bounding box center [951, 383] width 884 height 28
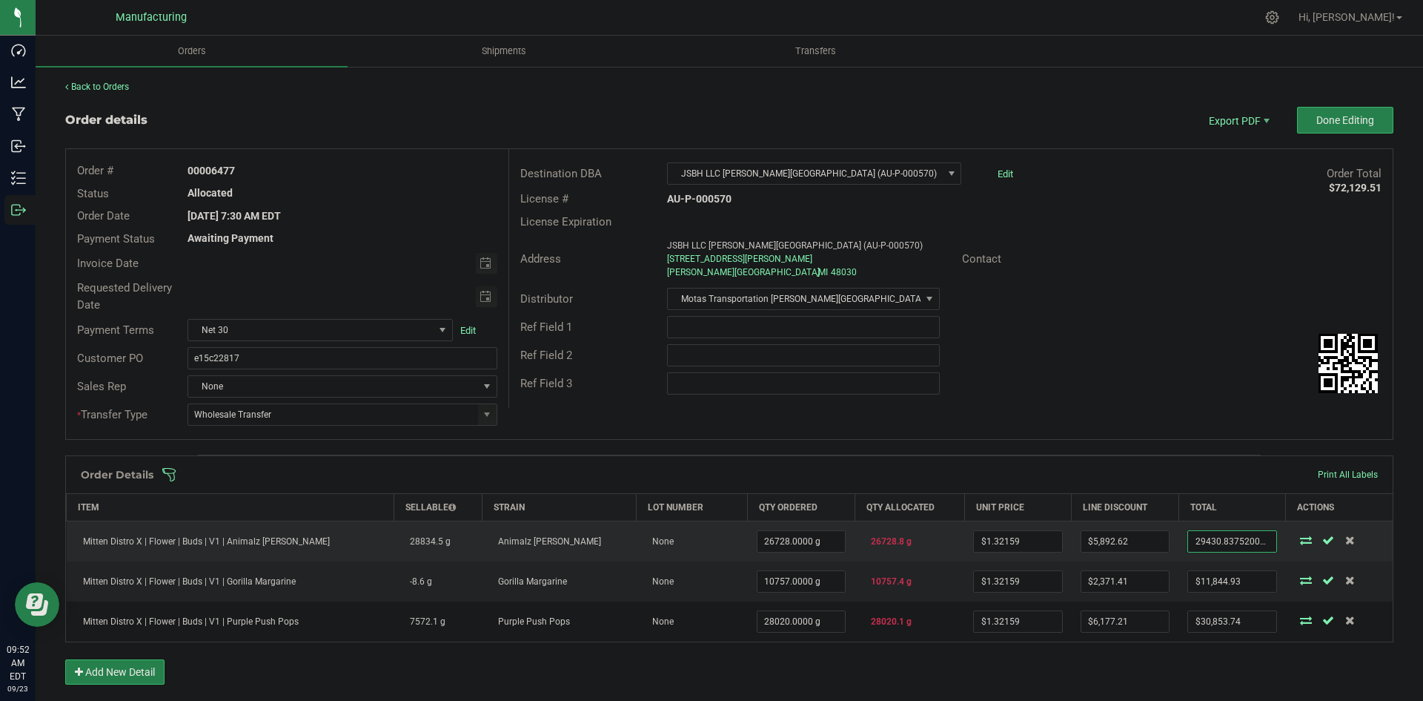
click at [1232, 545] on input "29430.837520000005" at bounding box center [1231, 541] width 87 height 21
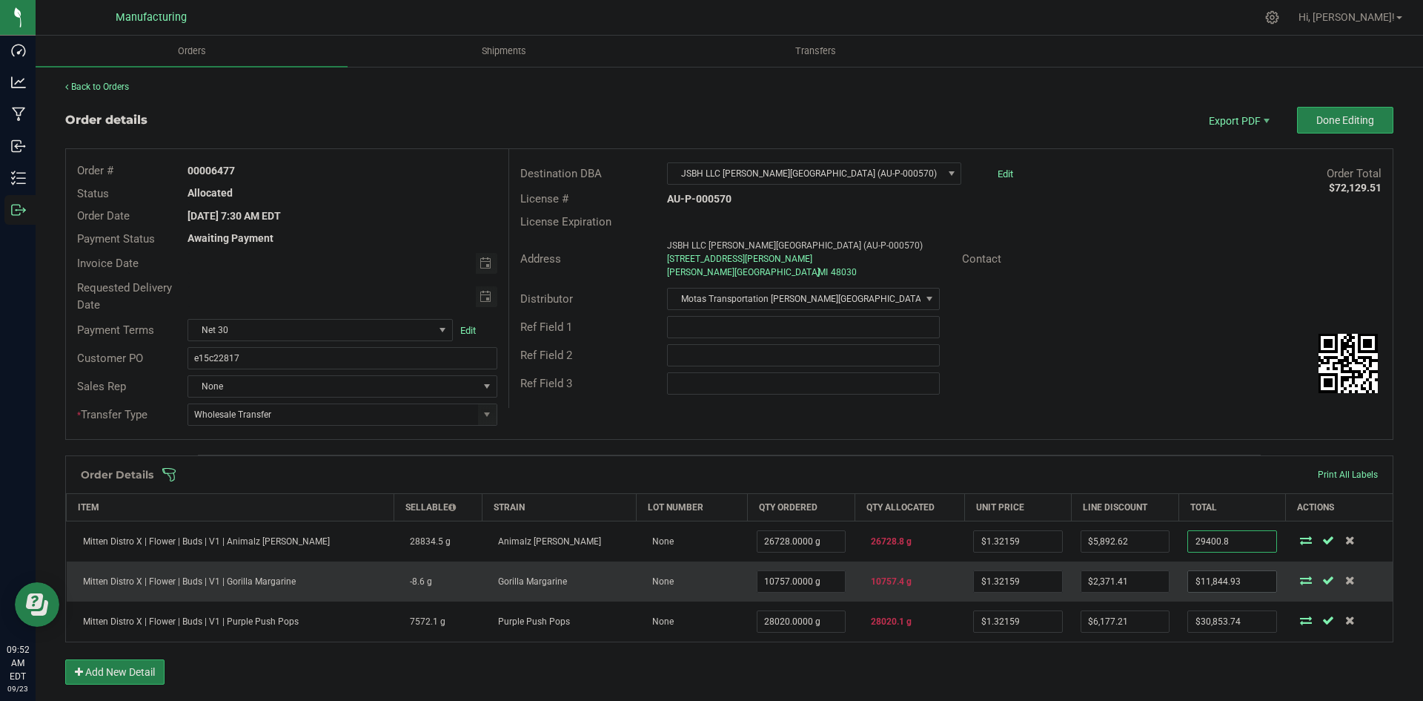
type input "29400.8"
type input "11844.933630000001"
type input "$5,922.66"
type input "$29,400.80"
click at [1228, 578] on input "11844.933630000001" at bounding box center [1231, 581] width 87 height 21
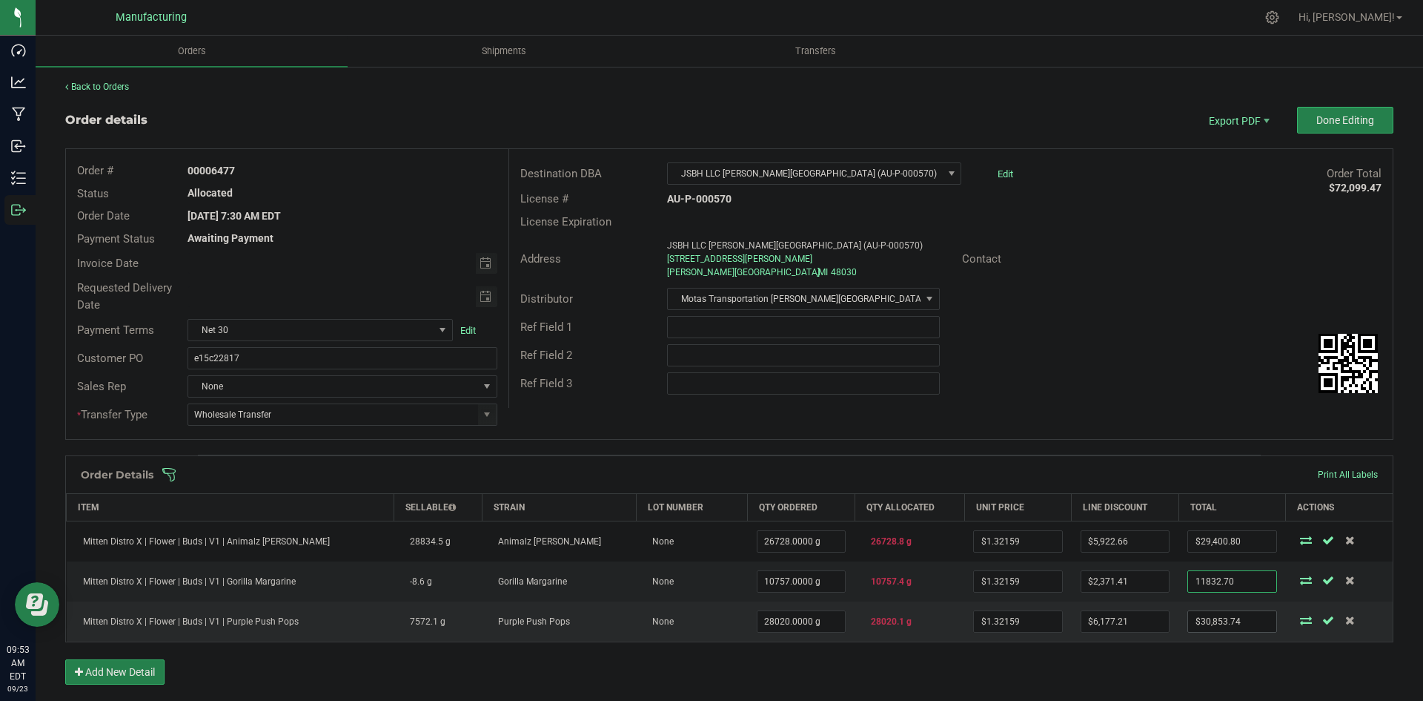
type input "11832.70"
type input "$2,383.64"
type input "$11,832.70"
click at [1222, 623] on input "30853.741800000003" at bounding box center [1231, 621] width 87 height 21
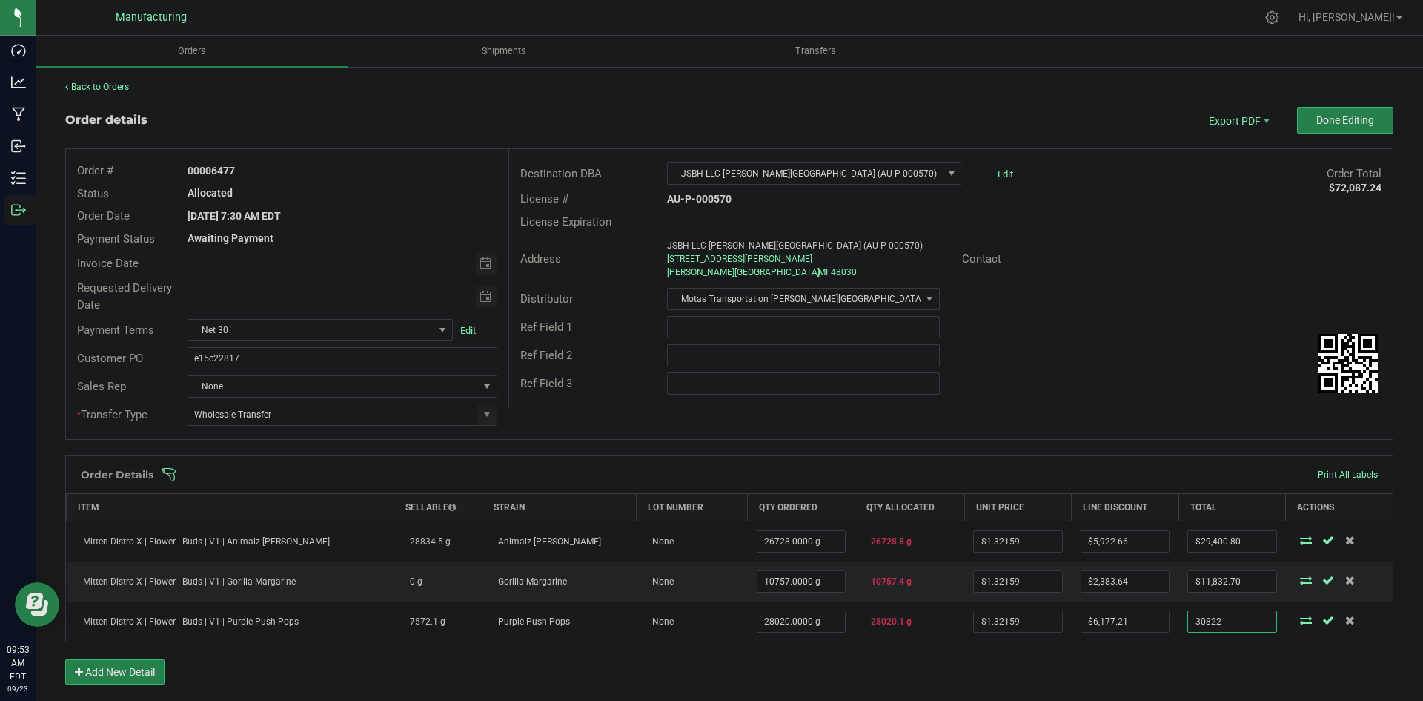
type input "30822"
type input "$6,208.95"
type input "$30,822.00"
click at [1210, 669] on div "Order Details Print All Labels Item Sellable Strain Lot Number Qty Ordered Qty …" at bounding box center [729, 577] width 1328 height 244
click at [1338, 129] on button "Done Editing" at bounding box center [1345, 120] width 96 height 27
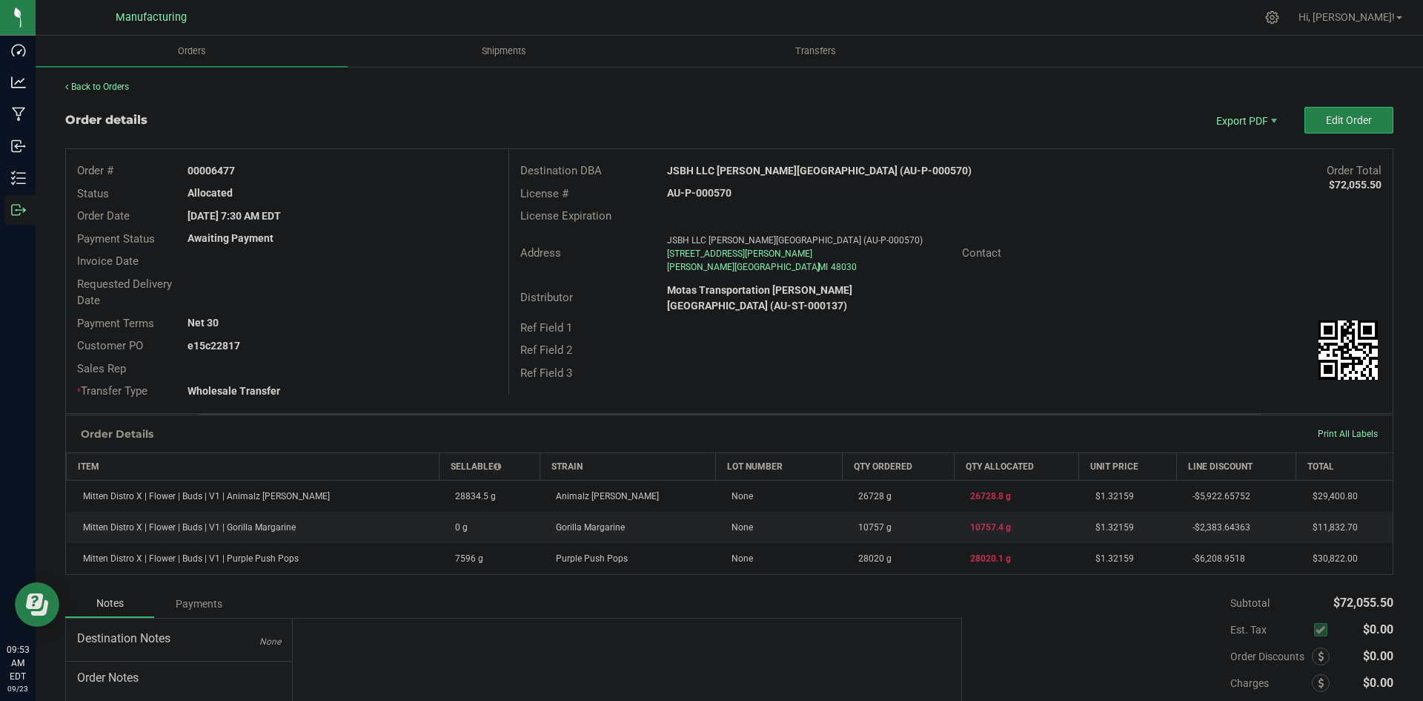
click at [1008, 362] on div "Ref Field 3" at bounding box center [951, 373] width 884 height 23
click at [1232, 139] on span "Packing List PDF" at bounding box center [1237, 144] width 92 height 21
click at [754, 165] on strong "JSBH LLC [PERSON_NAME][GEOGRAPHIC_DATA] (AU-P-000570)" at bounding box center [819, 171] width 305 height 12
click at [754, 166] on strong "JSBH LLC [PERSON_NAME][GEOGRAPHIC_DATA] (AU-P-000570)" at bounding box center [819, 171] width 305 height 12
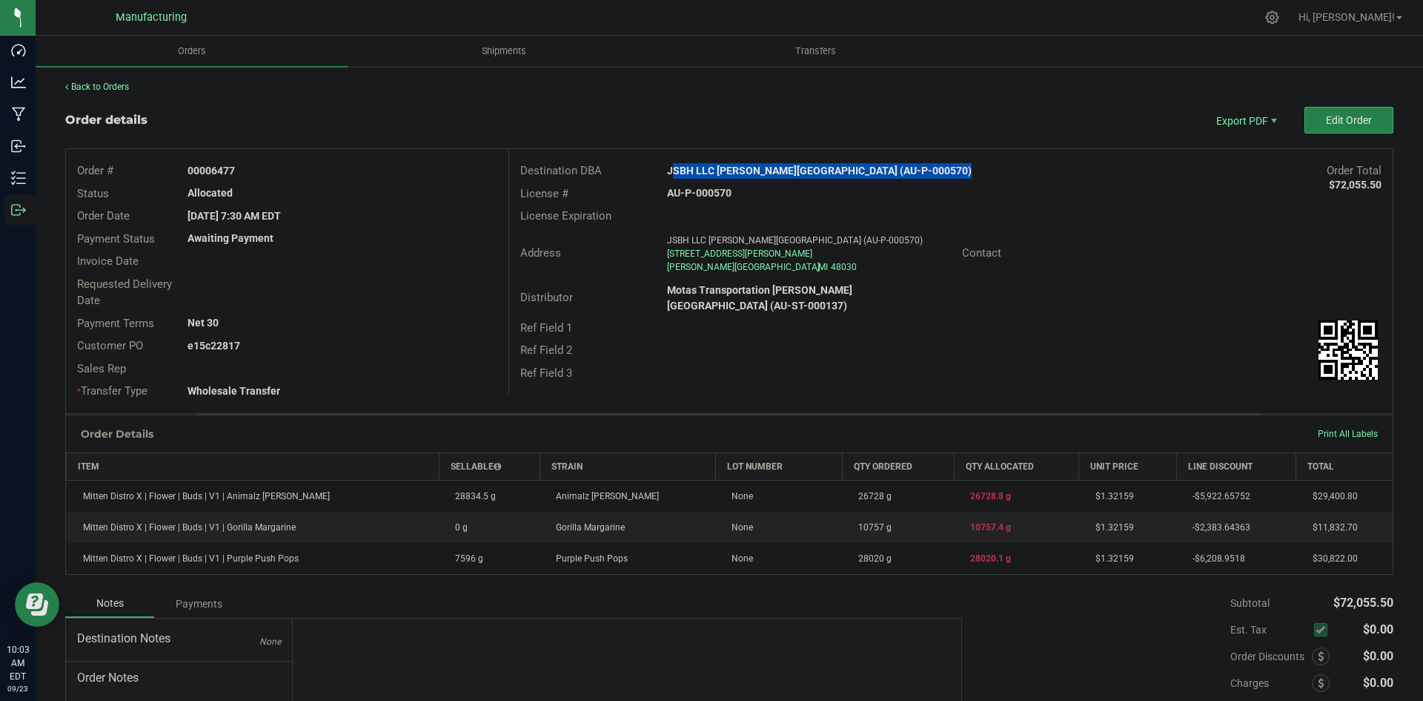
click at [754, 166] on strong "JSBH LLC [PERSON_NAME][GEOGRAPHIC_DATA] (AU-P-000570)" at bounding box center [819, 171] width 305 height 12
copy strong "JSBH LLC [PERSON_NAME][GEOGRAPHIC_DATA] (AU-P-000570)"
click at [712, 193] on strong "AU-P-000570" at bounding box center [699, 193] width 64 height 12
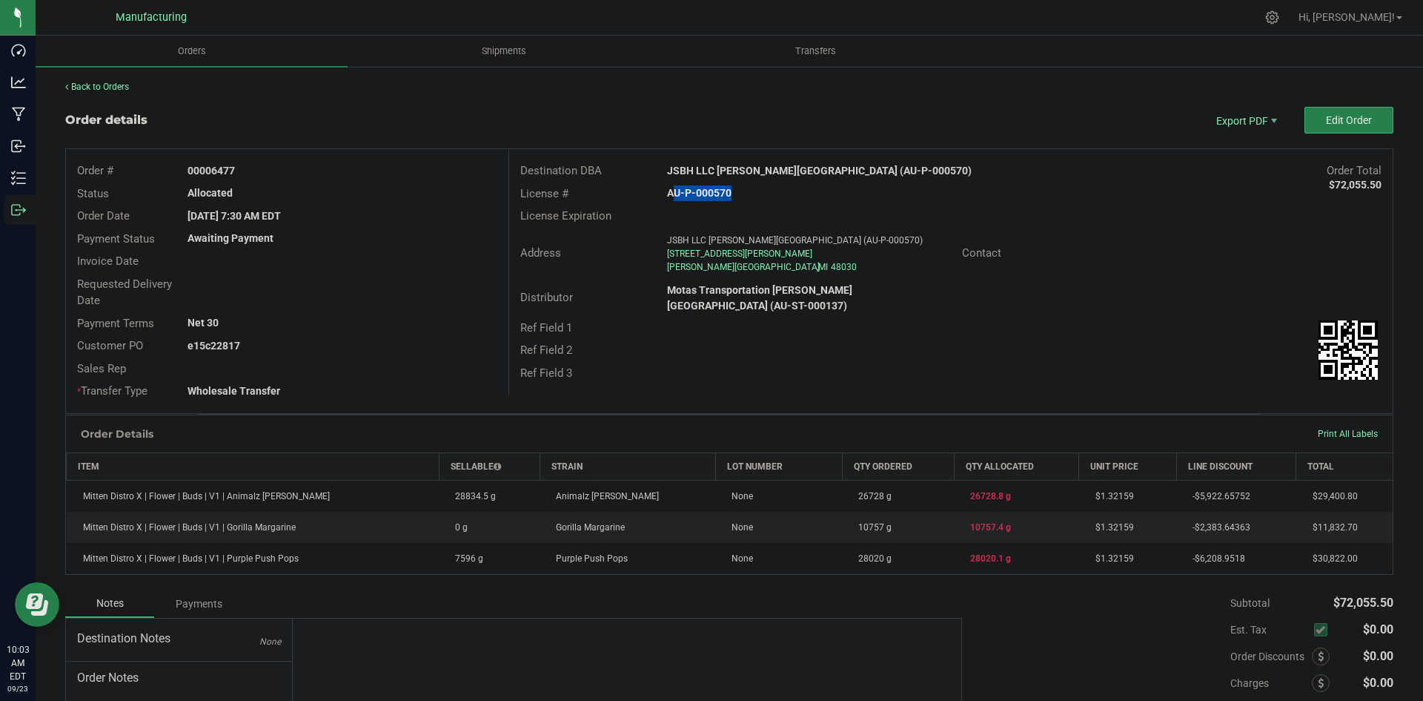
copy strong "AU-P-000570"
drag, startPoint x: 213, startPoint y: 170, endPoint x: 487, endPoint y: 189, distance: 275.0
click at [349, 175] on div "00006477" at bounding box center [341, 171] width 331 height 16
copy strong "6477"
drag, startPoint x: 213, startPoint y: 345, endPoint x: 408, endPoint y: 362, distance: 195.7
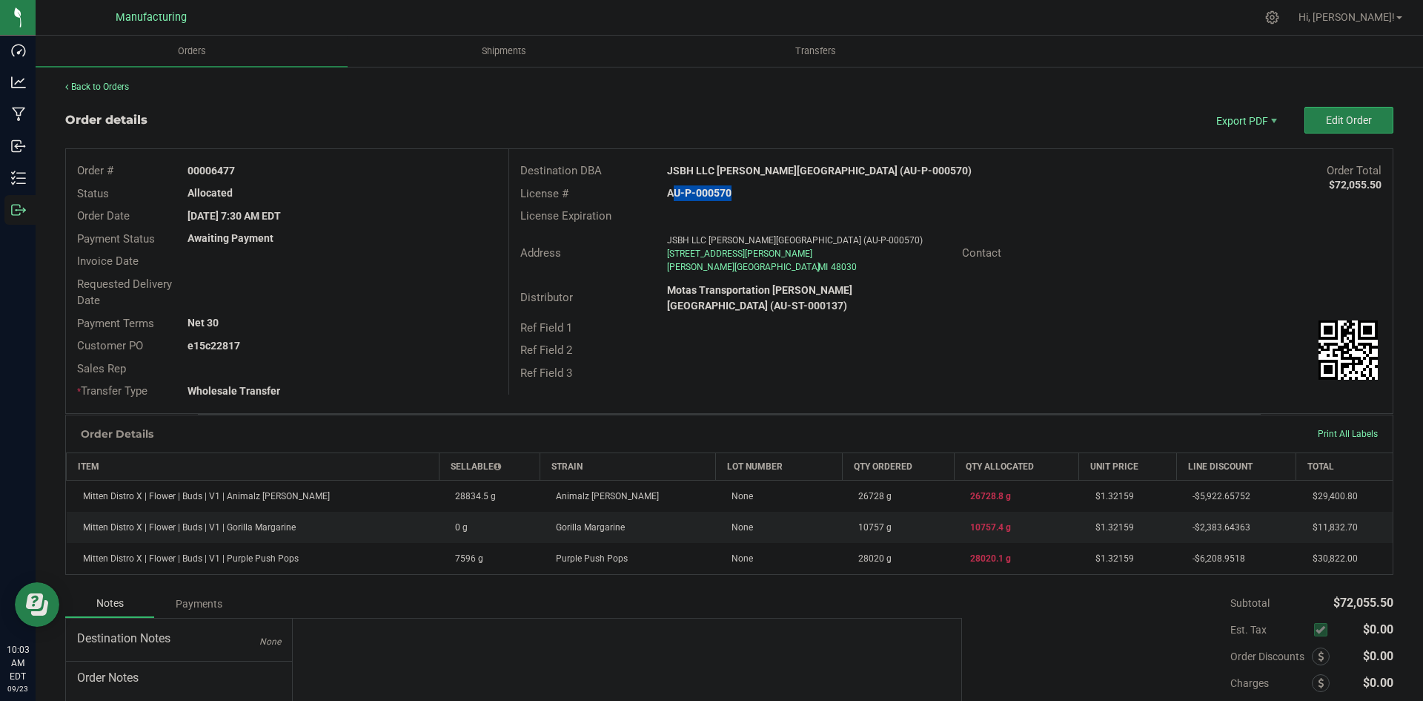
click at [359, 357] on div "Order # 00006477 Status Allocated Order Date Sep 23, 2025 7:30 AM EDT Payment S…" at bounding box center [287, 281] width 443 height 264
drag, startPoint x: 356, startPoint y: 354, endPoint x: 303, endPoint y: 349, distance: 52.9
click at [356, 354] on div "Customer PO e15c22817" at bounding box center [287, 345] width 443 height 23
drag, startPoint x: 208, startPoint y: 345, endPoint x: 453, endPoint y: 365, distance: 245.4
click at [402, 360] on div "Order # 00006477 Status Allocated Order Date Sep 23, 2025 7:30 AM EDT Payment S…" at bounding box center [287, 281] width 443 height 264
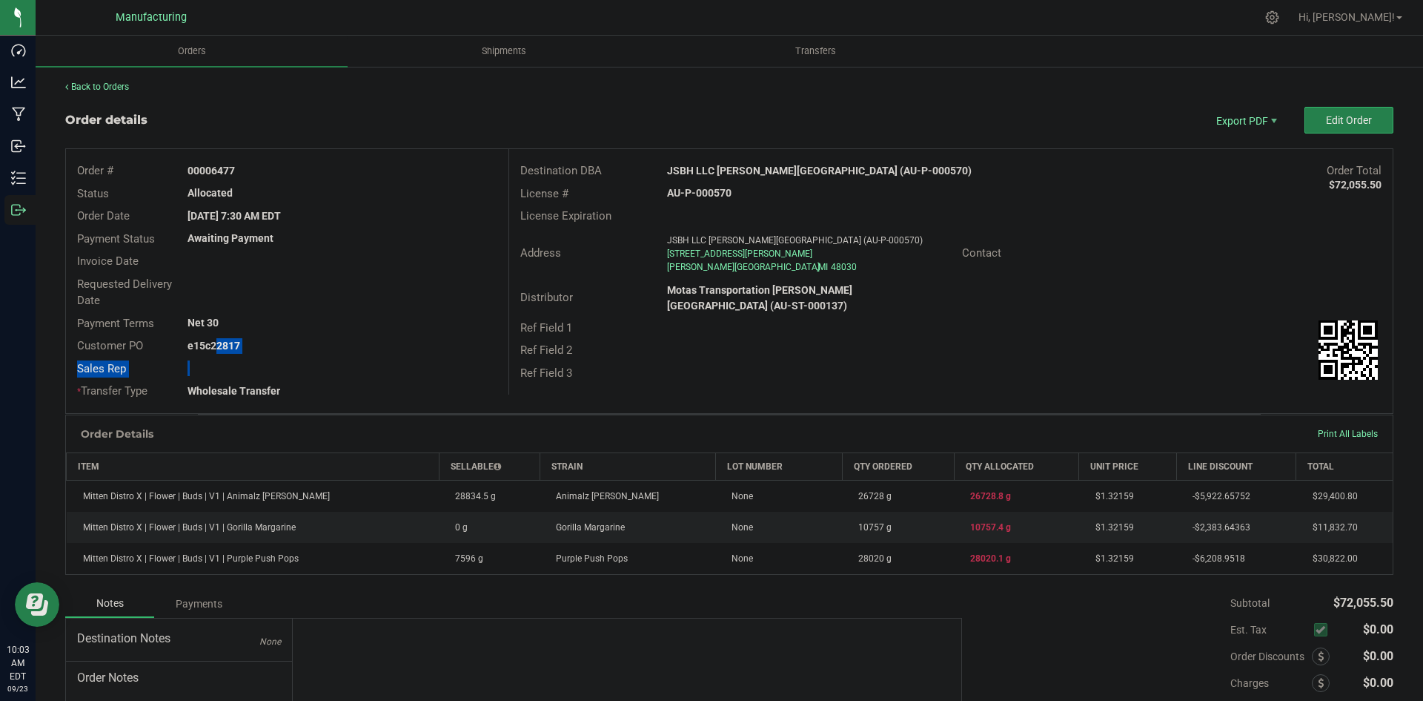
copy div "22817 Sales Rep"
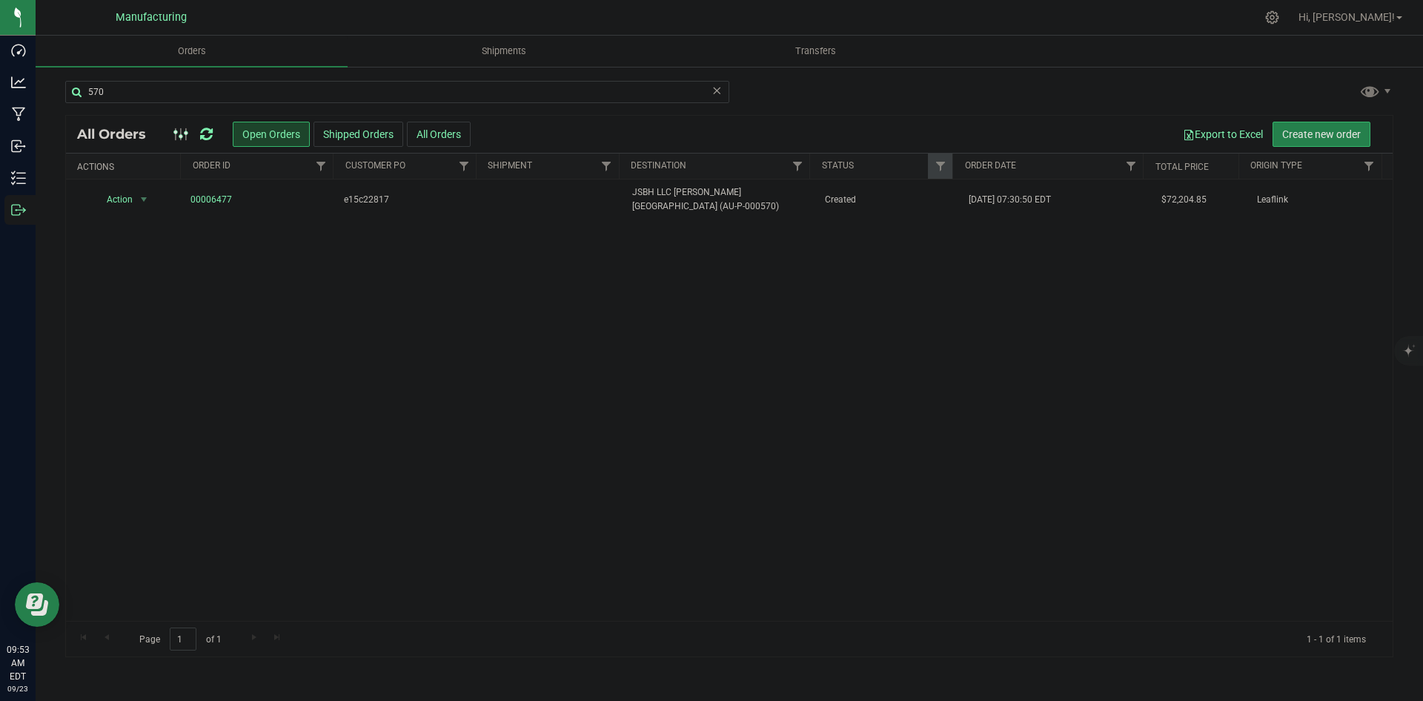
click at [205, 128] on icon at bounding box center [206, 134] width 13 height 15
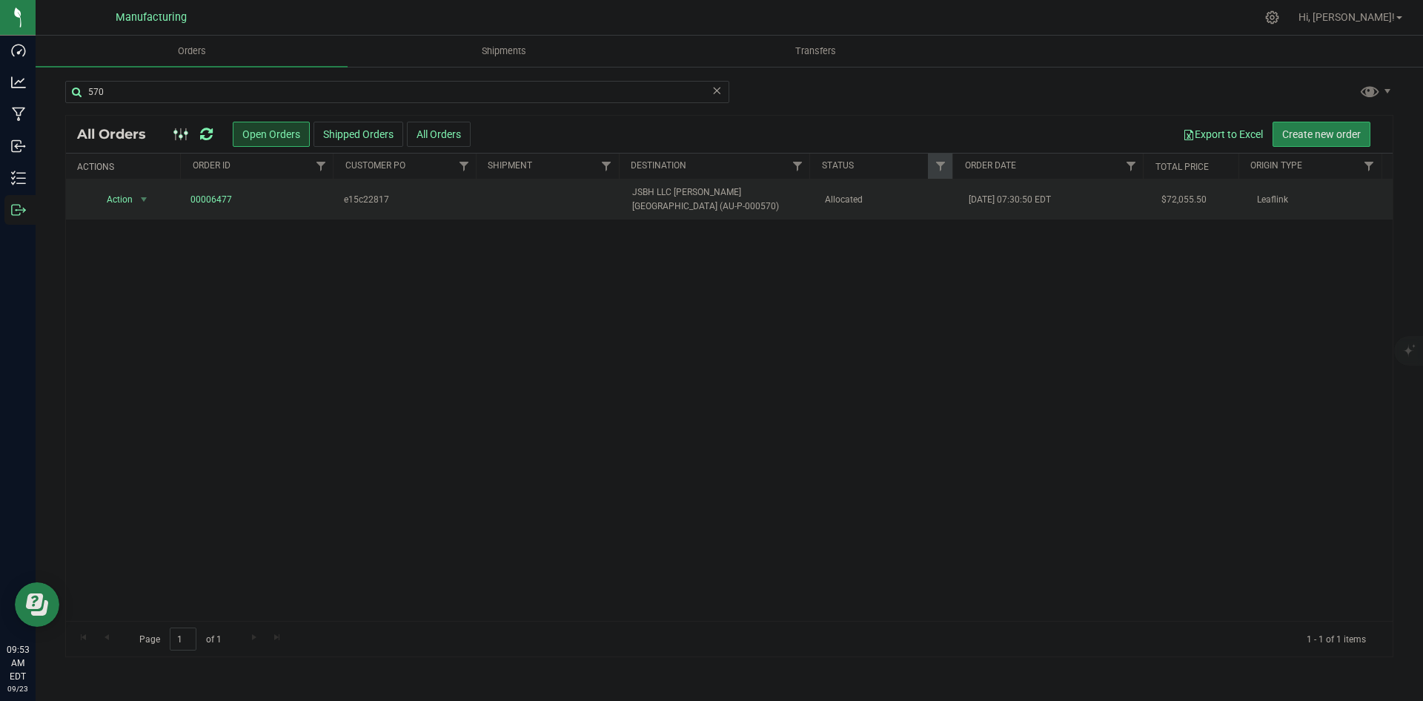
click at [647, 204] on td "JSBH LLC [PERSON_NAME][GEOGRAPHIC_DATA] (AU-P-000570)" at bounding box center [719, 199] width 192 height 40
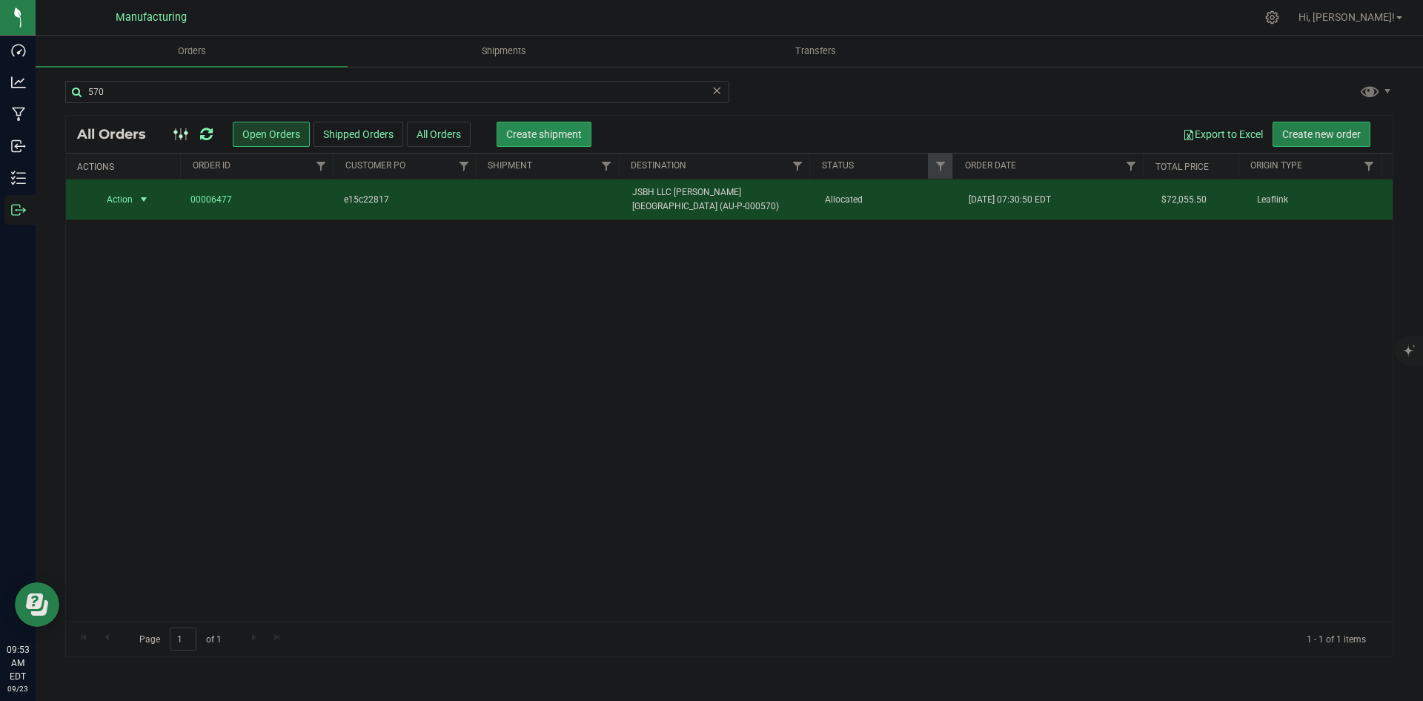
click at [523, 139] on span "Create shipment" at bounding box center [544, 134] width 76 height 12
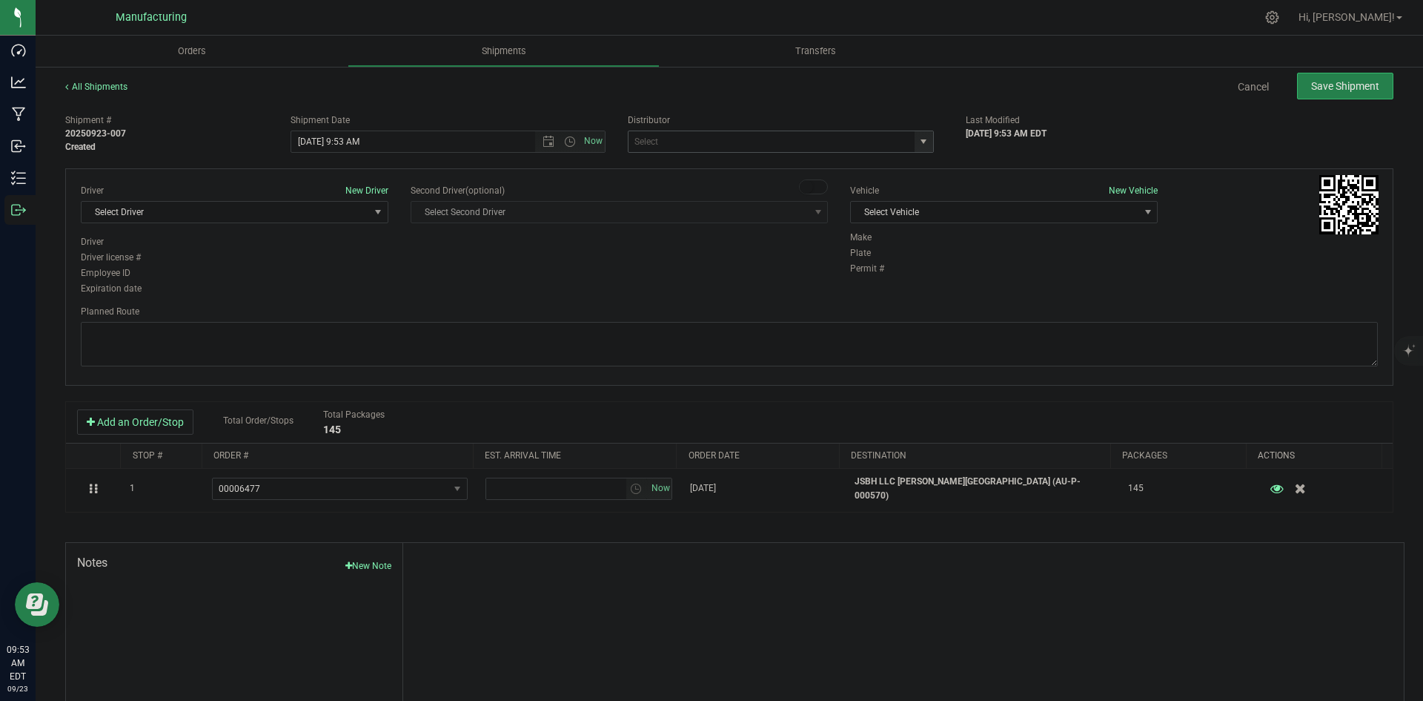
click at [923, 144] on span "select" at bounding box center [924, 141] width 19 height 21
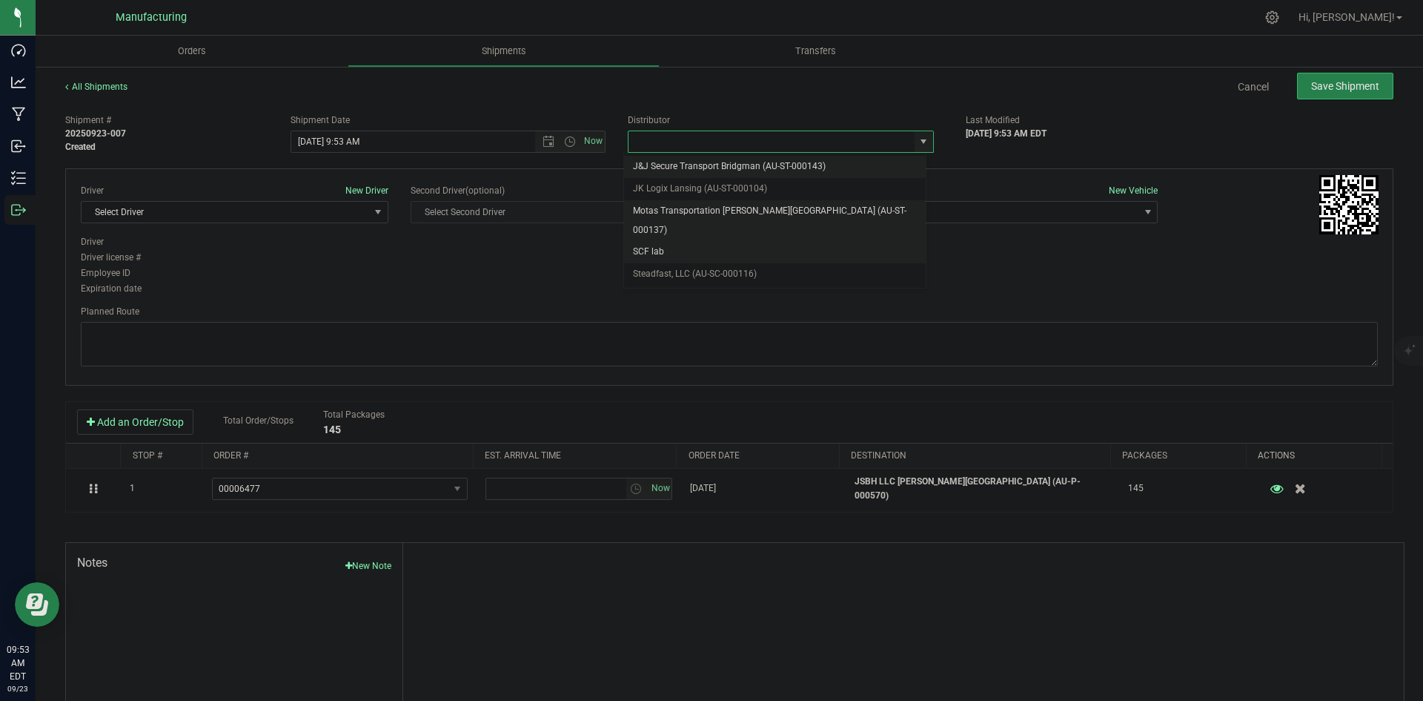
click at [678, 208] on li "Motas Transportation [PERSON_NAME][GEOGRAPHIC_DATA] (AU-ST-000137)" at bounding box center [775, 220] width 302 height 41
type input "Motas Transportation [PERSON_NAME][GEOGRAPHIC_DATA] (AU-ST-000137)"
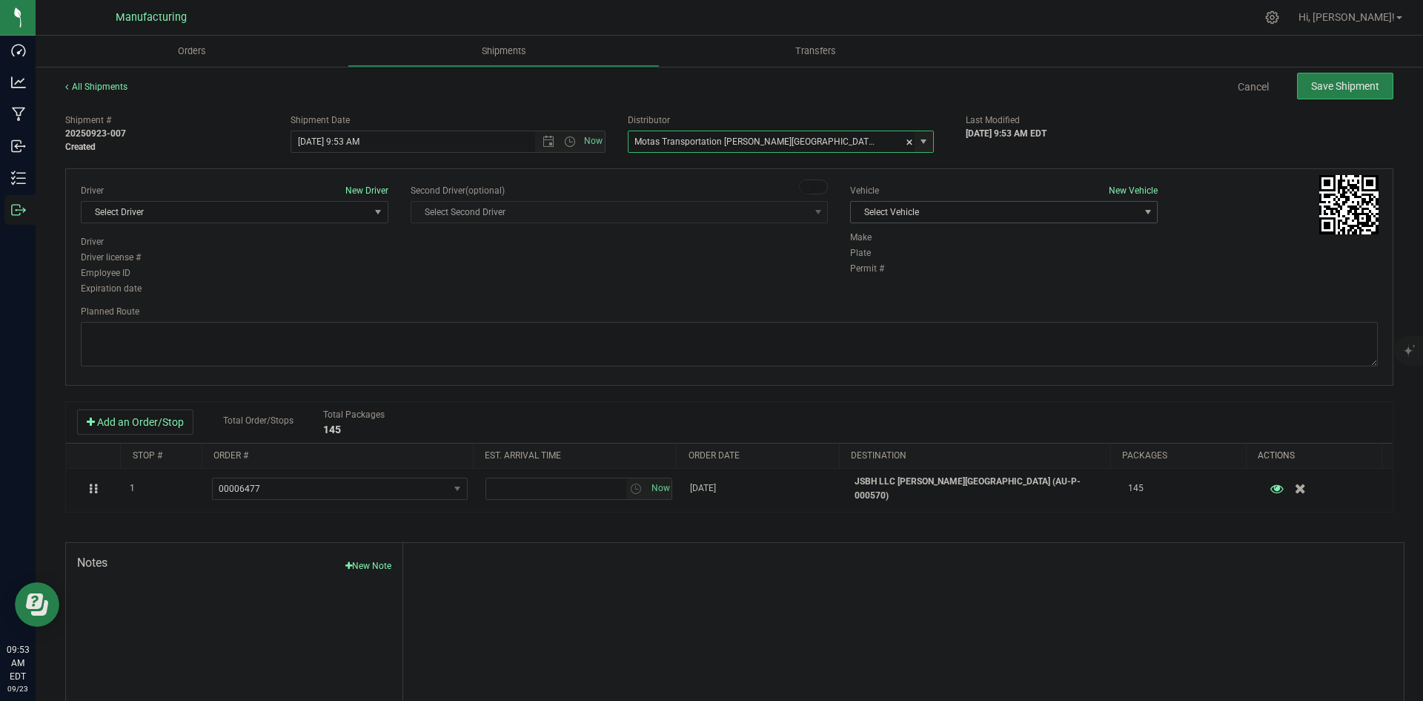
click at [963, 217] on span "Select Vehicle" at bounding box center [995, 212] width 288 height 21
click at [881, 276] on li "[MEDICAL_DATA]" at bounding box center [996, 282] width 303 height 22
click at [347, 214] on span "Select Driver" at bounding box center [226, 212] width 288 height 21
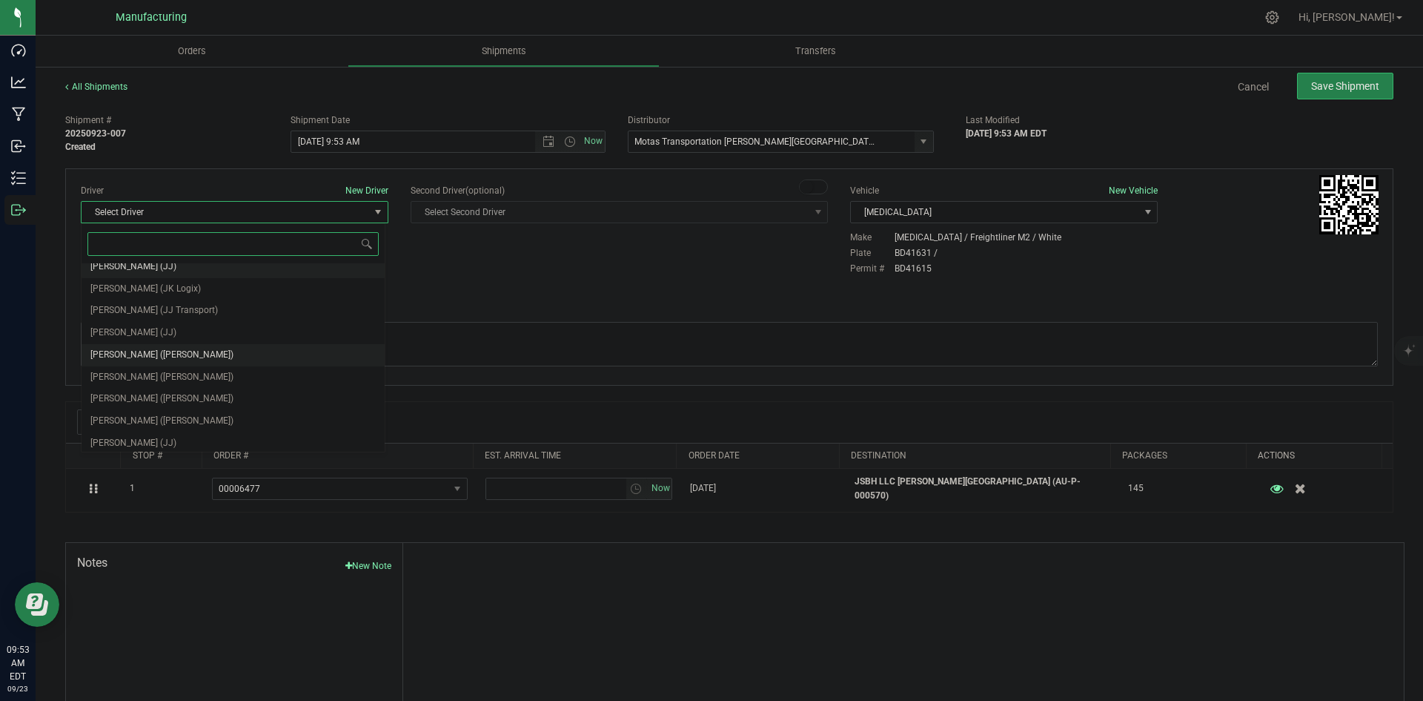
scroll to position [78, 0]
click at [187, 348] on li "[PERSON_NAME] ([PERSON_NAME])" at bounding box center [233, 351] width 303 height 22
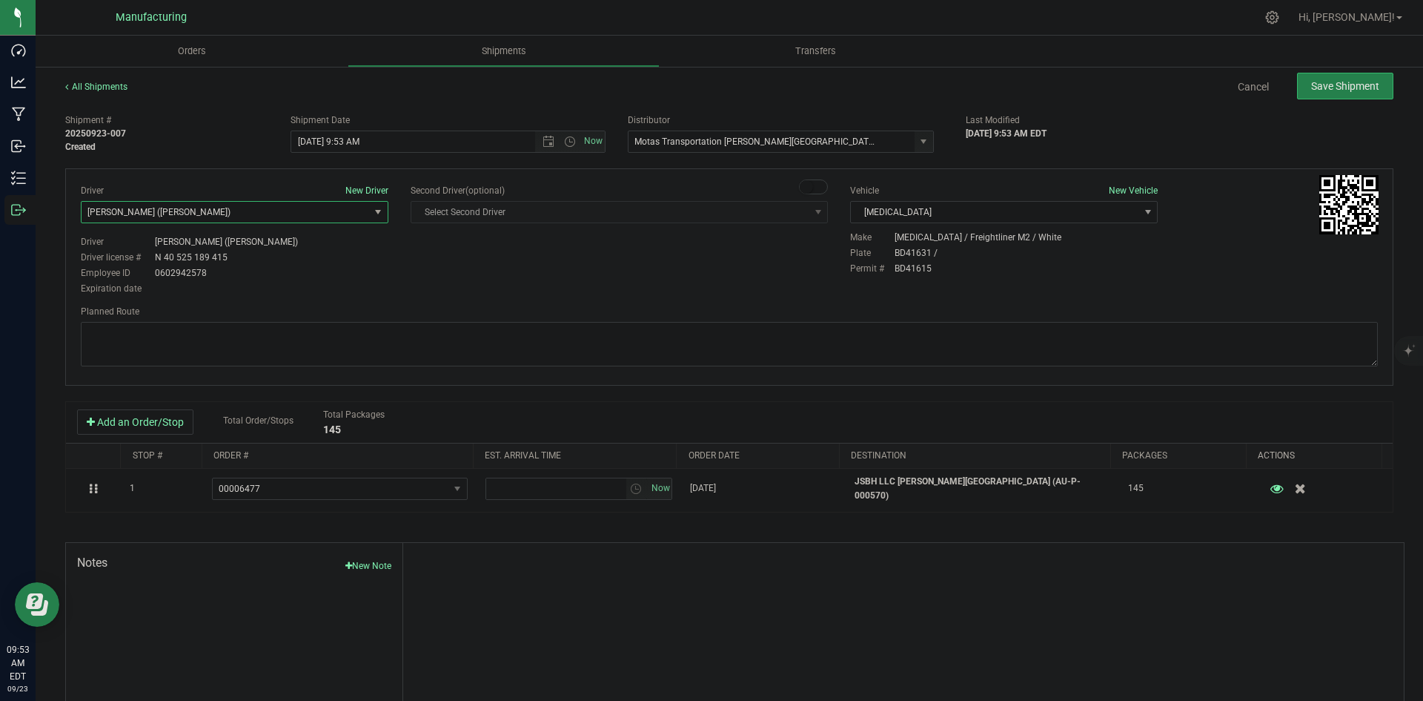
click at [494, 276] on div "Driver New Driver [PERSON_NAME] ([PERSON_NAME]) Select Driver [PERSON_NAME] (JK…" at bounding box center [729, 240] width 1319 height 113
drag, startPoint x: 366, startPoint y: 208, endPoint x: 353, endPoint y: 220, distance: 18.4
click at [369, 208] on span "select" at bounding box center [378, 212] width 19 height 21
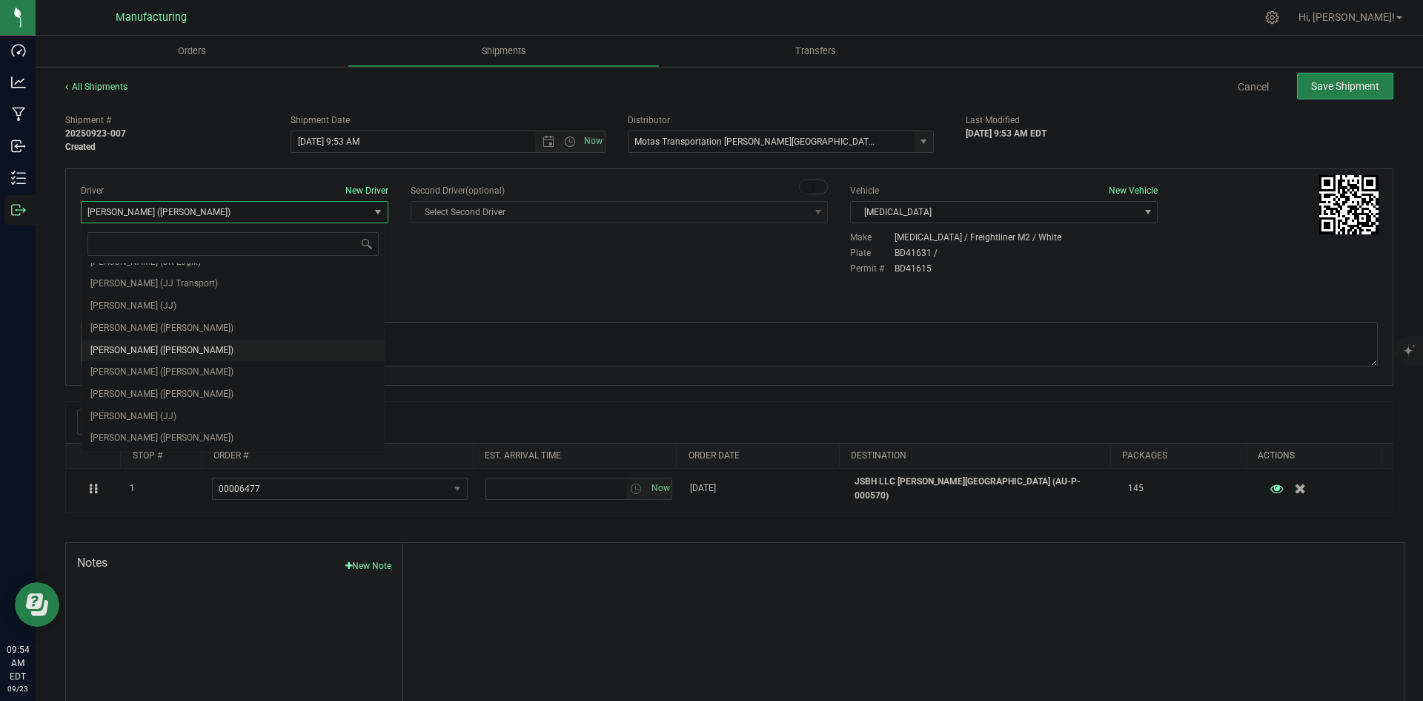
click at [596, 299] on div "Driver New Driver [PERSON_NAME] ([PERSON_NAME]) Select Driver [PERSON_NAME] (JK…" at bounding box center [729, 276] width 1328 height 217
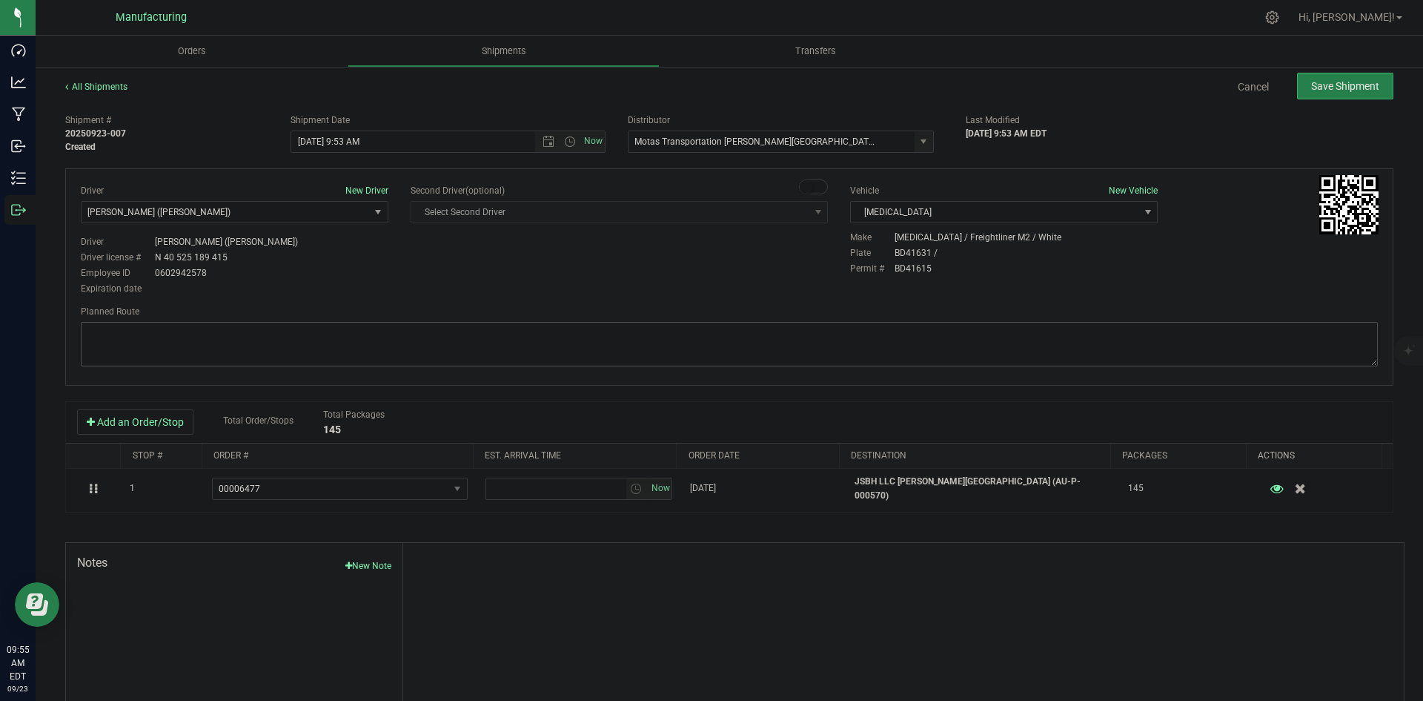
drag, startPoint x: 792, startPoint y: 370, endPoint x: 794, endPoint y: 362, distance: 8.3
click at [792, 368] on div "Driver New Driver [PERSON_NAME] ([PERSON_NAME]) Select Driver [PERSON_NAME] (JK…" at bounding box center [729, 276] width 1328 height 217
click at [776, 341] on textarea at bounding box center [729, 344] width 1297 height 44
paste textarea "Head south 246 ft -- Turn right 325 ft -- Turn right 407 ft -- Turn right towar…"
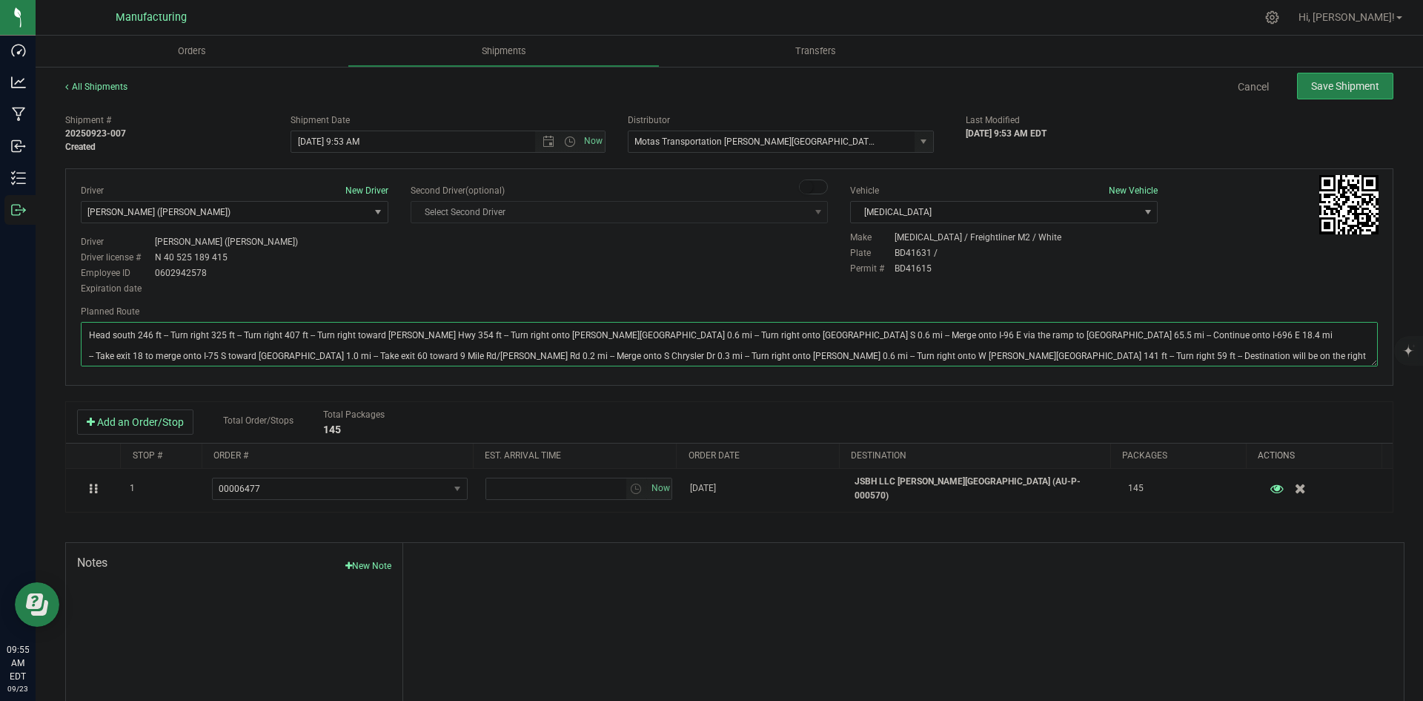
type textarea "Head south 246 ft -- Turn right 325 ft -- Turn right 407 ft -- Turn right towar…"
click at [718, 276] on div "Driver New Driver [PERSON_NAME] ([PERSON_NAME]) Select Driver [PERSON_NAME] (JK…" at bounding box center [729, 240] width 1319 height 113
click at [571, 142] on span "Open the time view" at bounding box center [570, 142] width 12 height 12
click at [327, 251] on li "2:00 PM" at bounding box center [444, 254] width 310 height 19
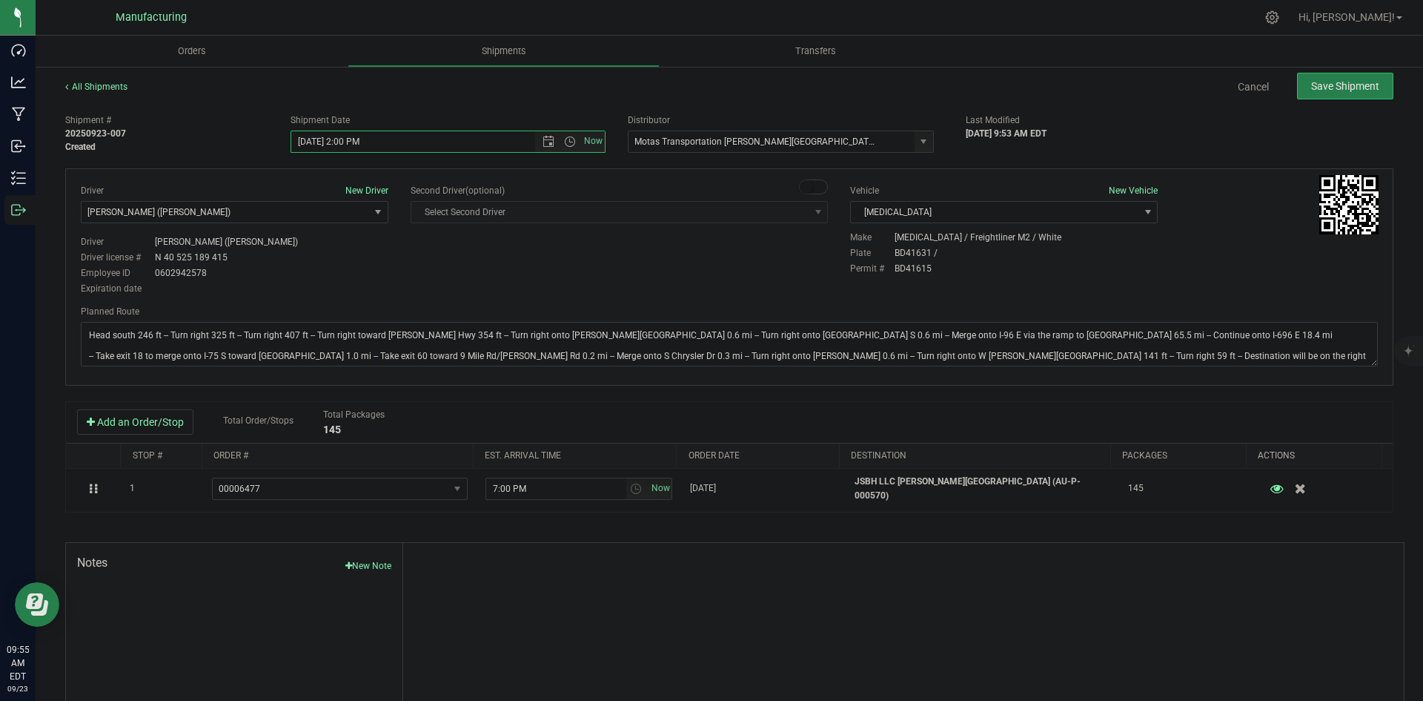
click at [588, 268] on body "Dashboard Analytics Manufacturing Inbound Inventory Outbound 09:55 AM EDT [DATE…" at bounding box center [711, 350] width 1423 height 701
click at [1334, 87] on span "Save Shipment" at bounding box center [1345, 86] width 68 height 12
type input "[DATE] 6:00 PM"
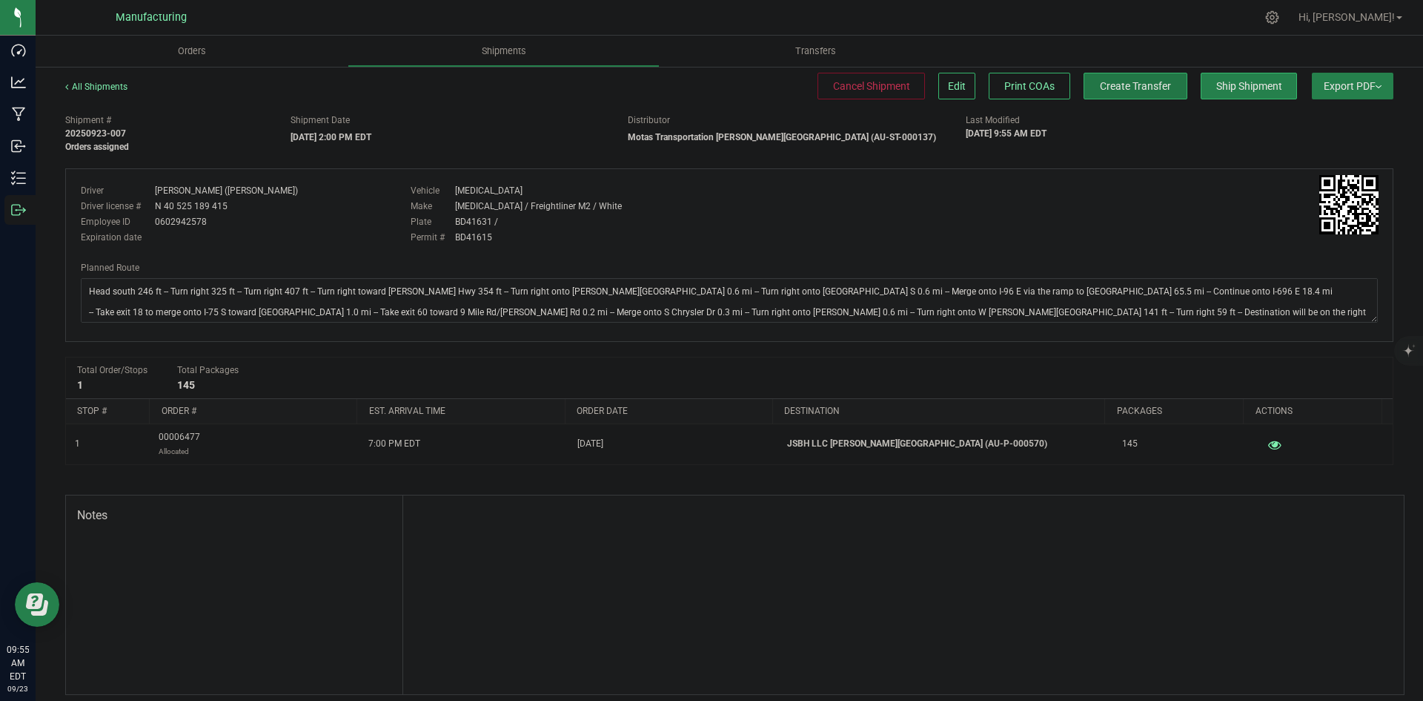
click at [1142, 97] on button "Create Transfer" at bounding box center [1136, 86] width 104 height 27
